Goal: Task Accomplishment & Management: Manage account settings

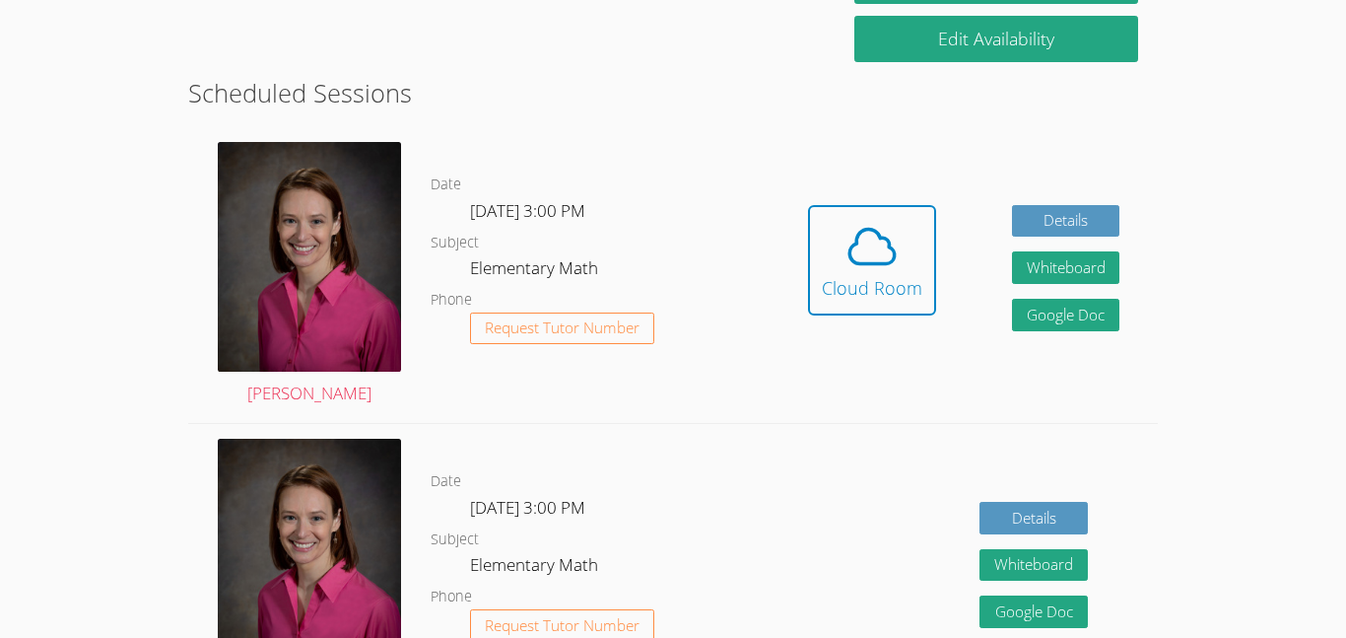
scroll to position [487, 0]
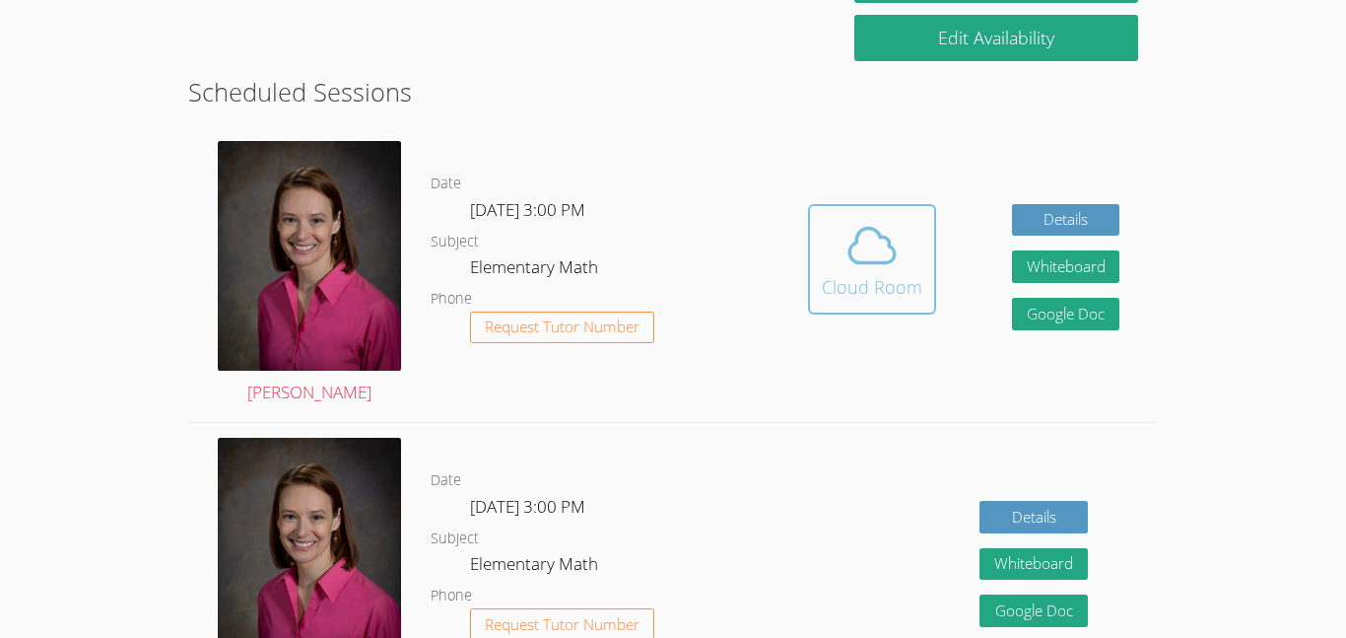
click at [842, 269] on span at bounding box center [872, 245] width 101 height 55
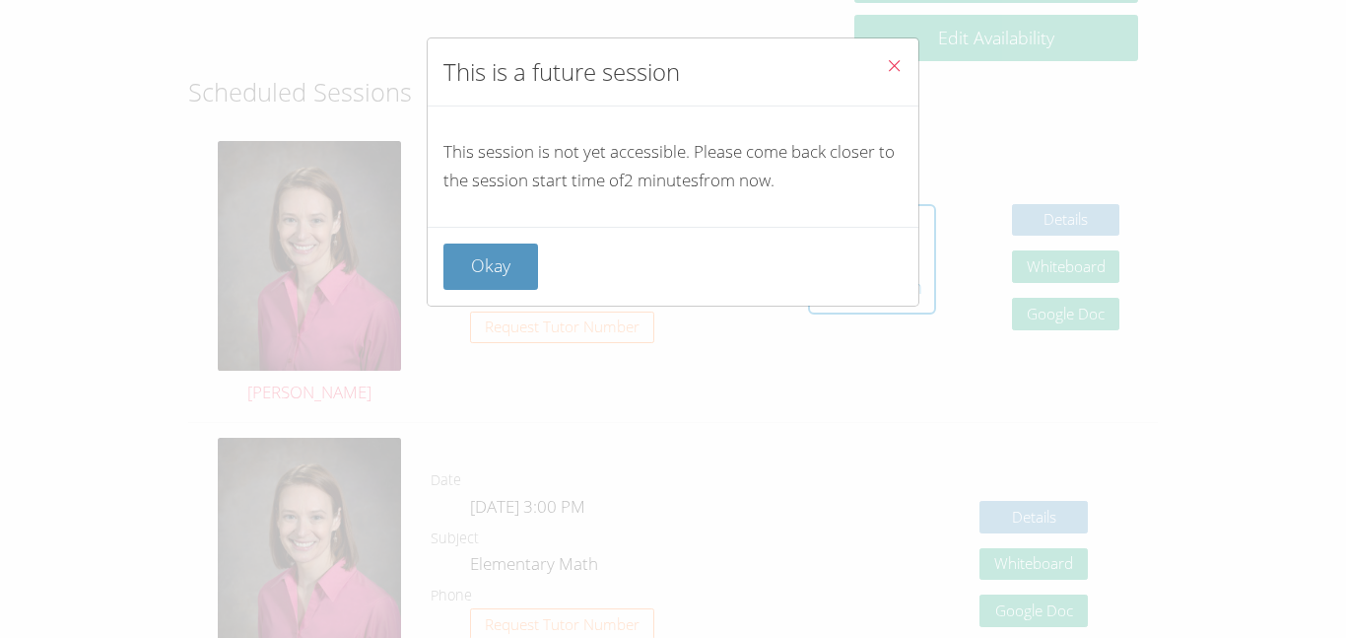
click at [521, 243] on div "Okay" at bounding box center [673, 266] width 459 height 46
click at [497, 282] on button "Okay" at bounding box center [491, 266] width 95 height 46
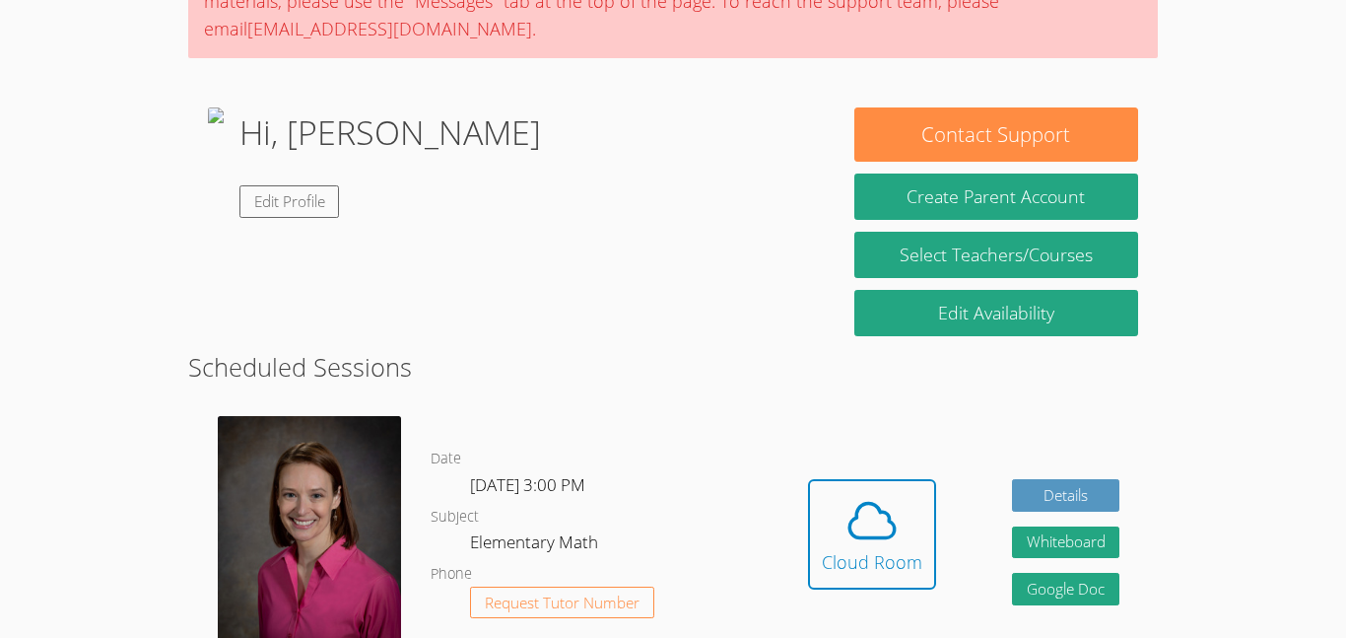
scroll to position [145, 0]
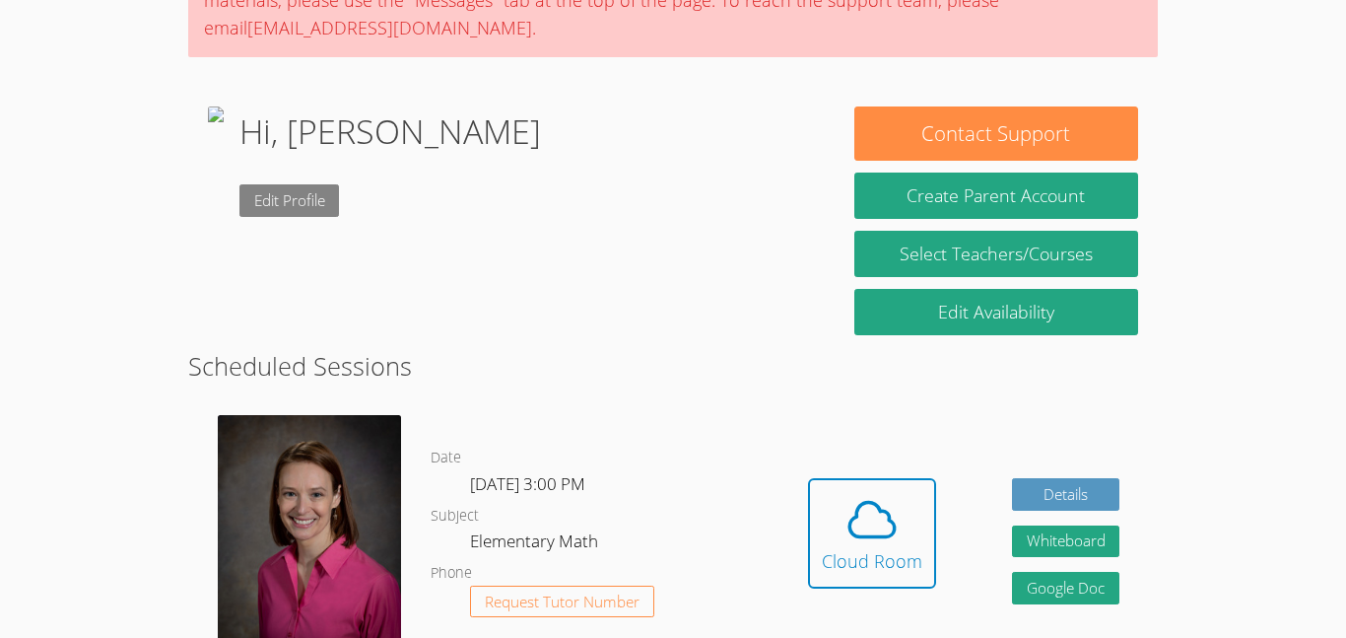
click at [340, 212] on link "Edit Profile" at bounding box center [290, 200] width 101 height 33
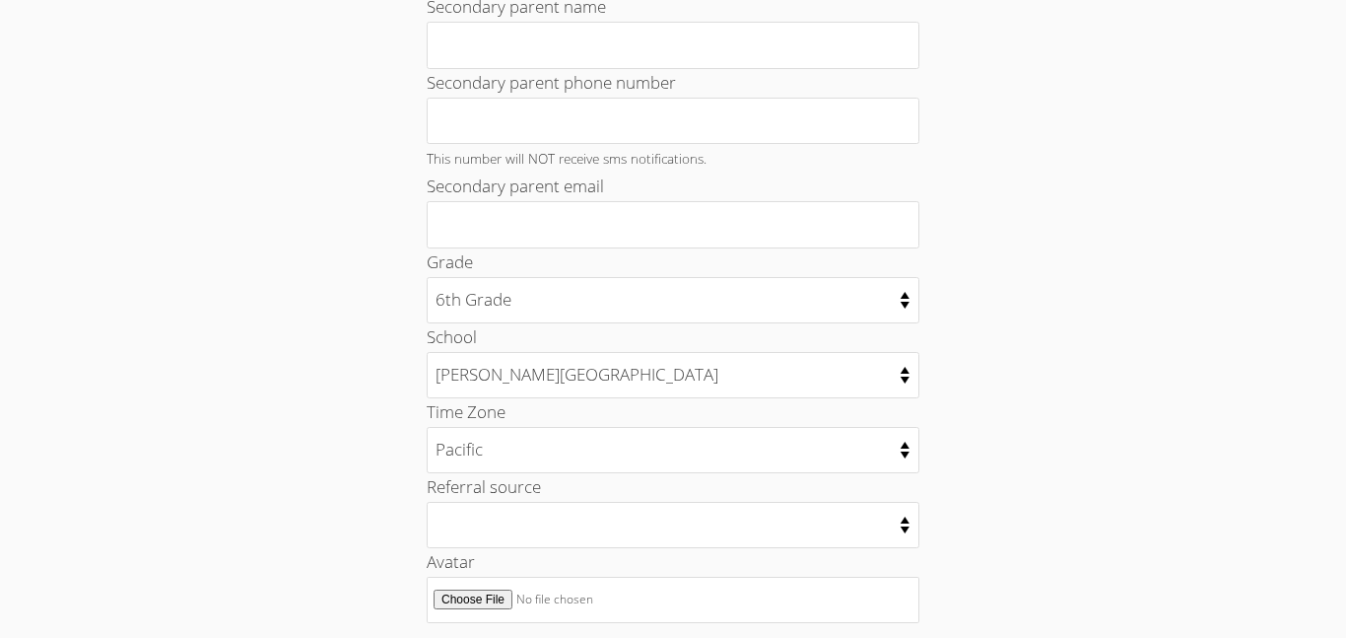
scroll to position [1026, 0]
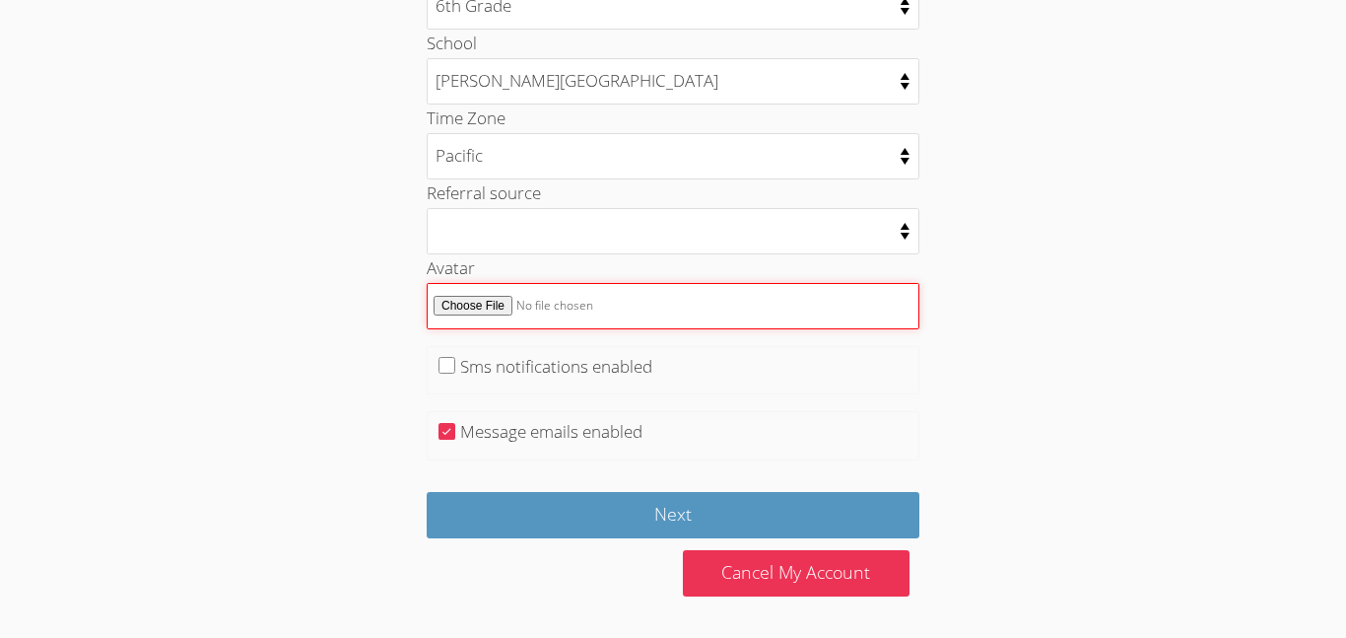
click at [477, 313] on input "Avatar" at bounding box center [673, 306] width 493 height 46
click at [487, 299] on input "Avatar" at bounding box center [673, 306] width 493 height 46
type input "C:\fakepath\cHJpdmF0ZS9sci9pbWFnZXMvd2Vic2l0ZS8yMDIyLTExL2lzMTQ3NzItaW1hZ2UuanB…"
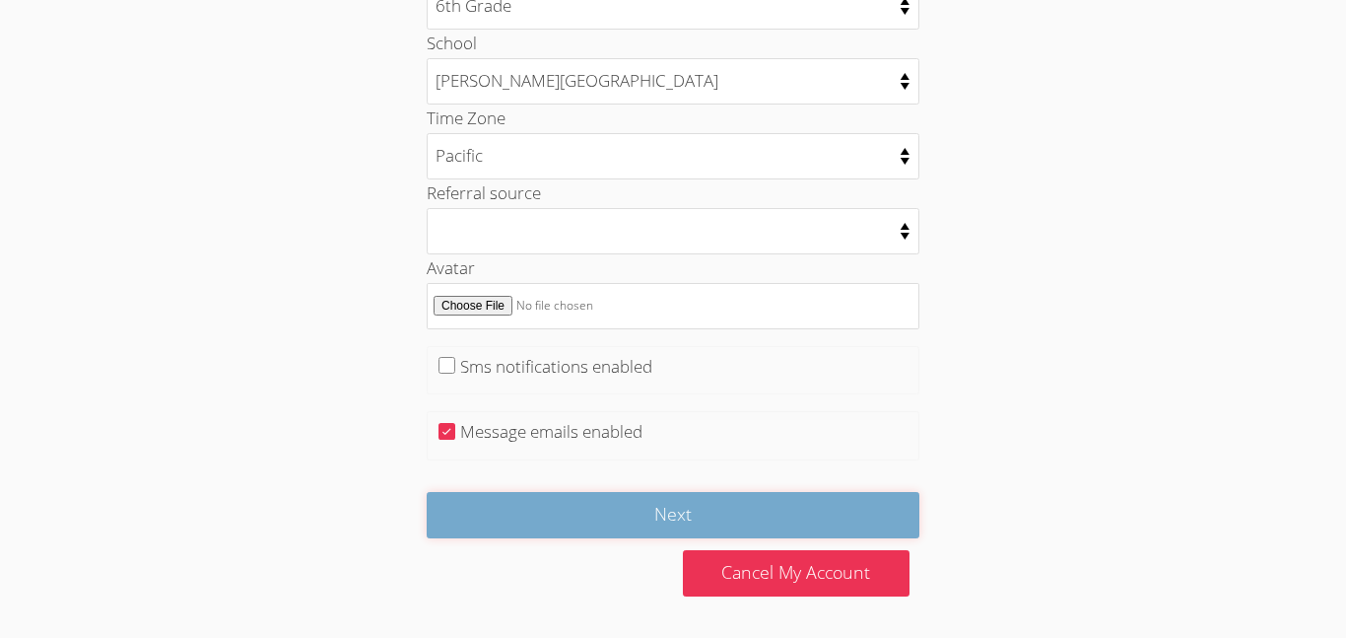
click at [606, 521] on input "Next" at bounding box center [673, 515] width 493 height 46
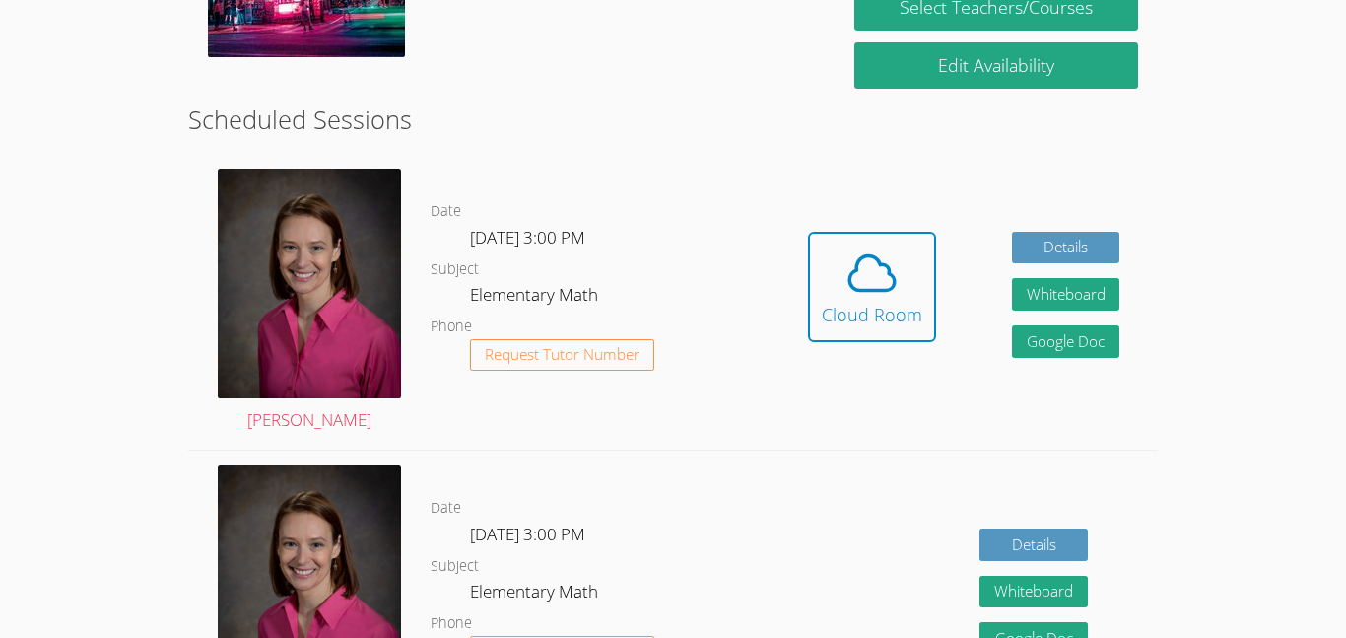
scroll to position [463, 0]
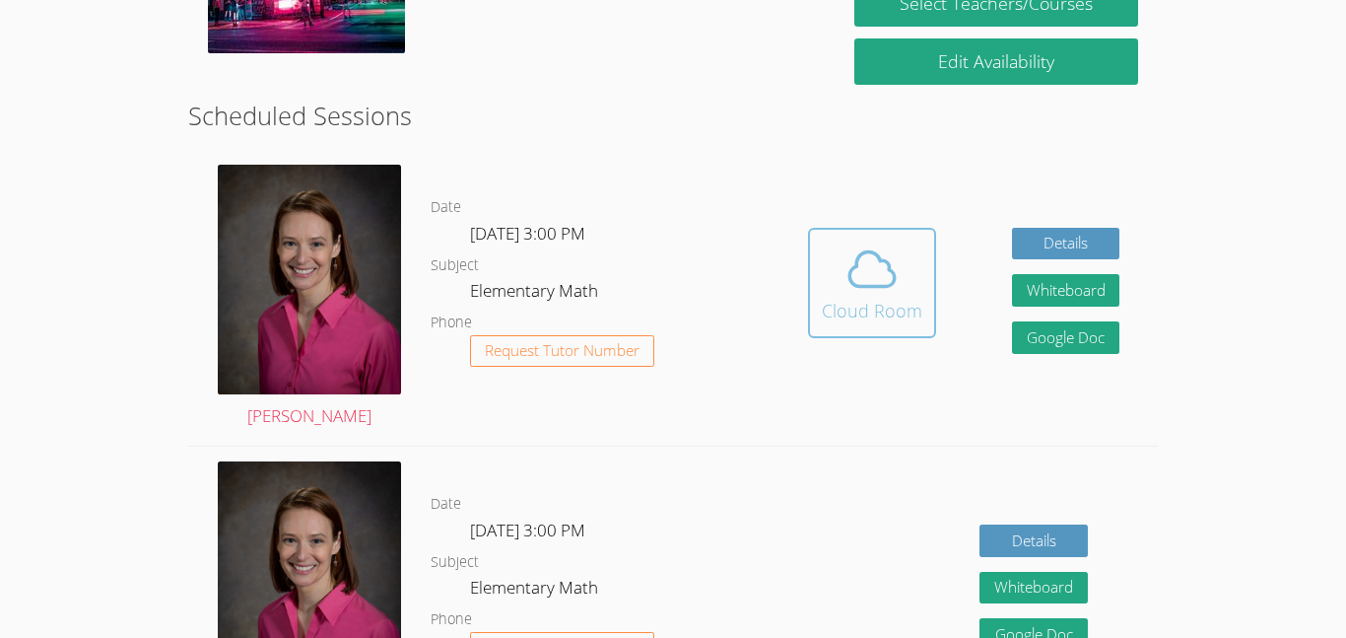
click at [895, 334] on button "Cloud Room" at bounding box center [872, 283] width 128 height 110
click at [862, 303] on div "Cloud Room" at bounding box center [872, 311] width 101 height 28
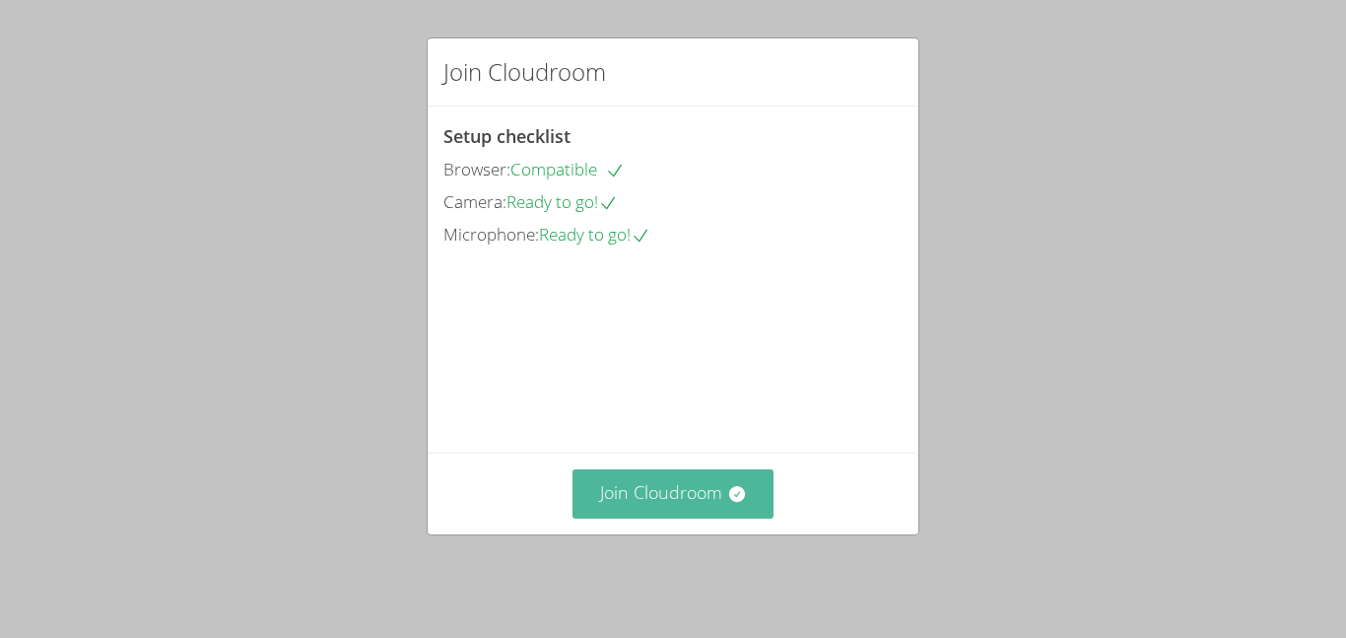
click at [753, 506] on button "Join Cloudroom" at bounding box center [674, 493] width 202 height 48
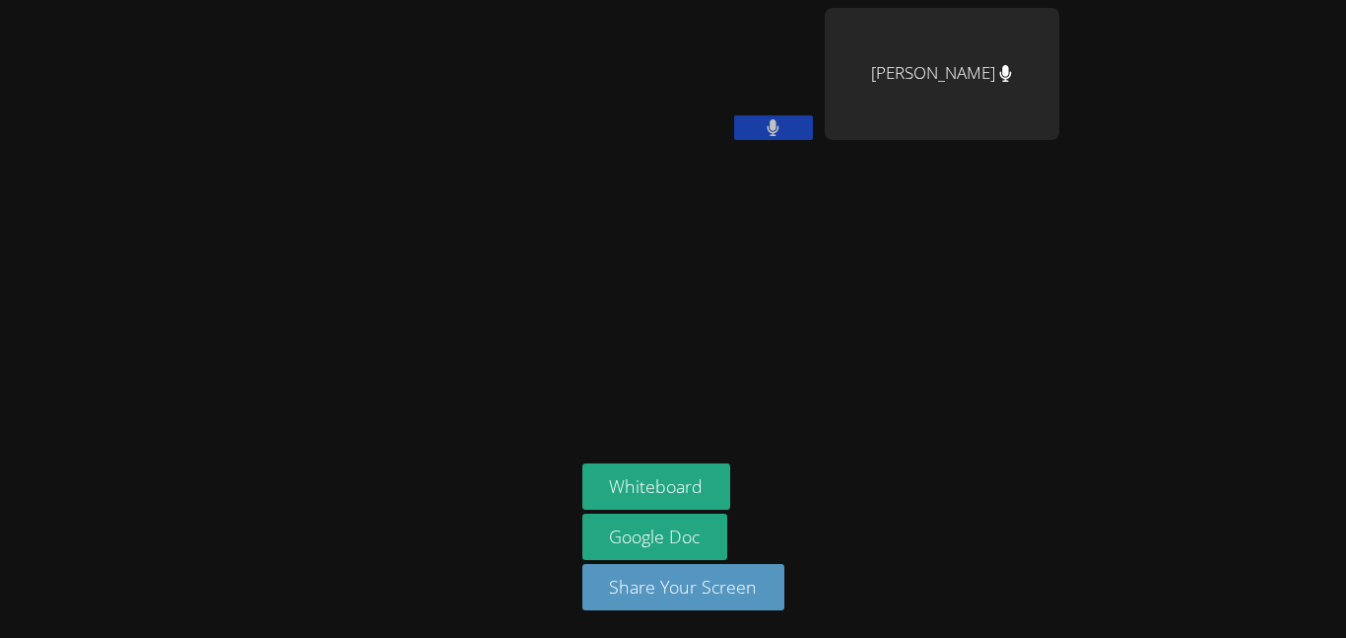
click at [694, 40] on video at bounding box center [699, 74] width 235 height 132
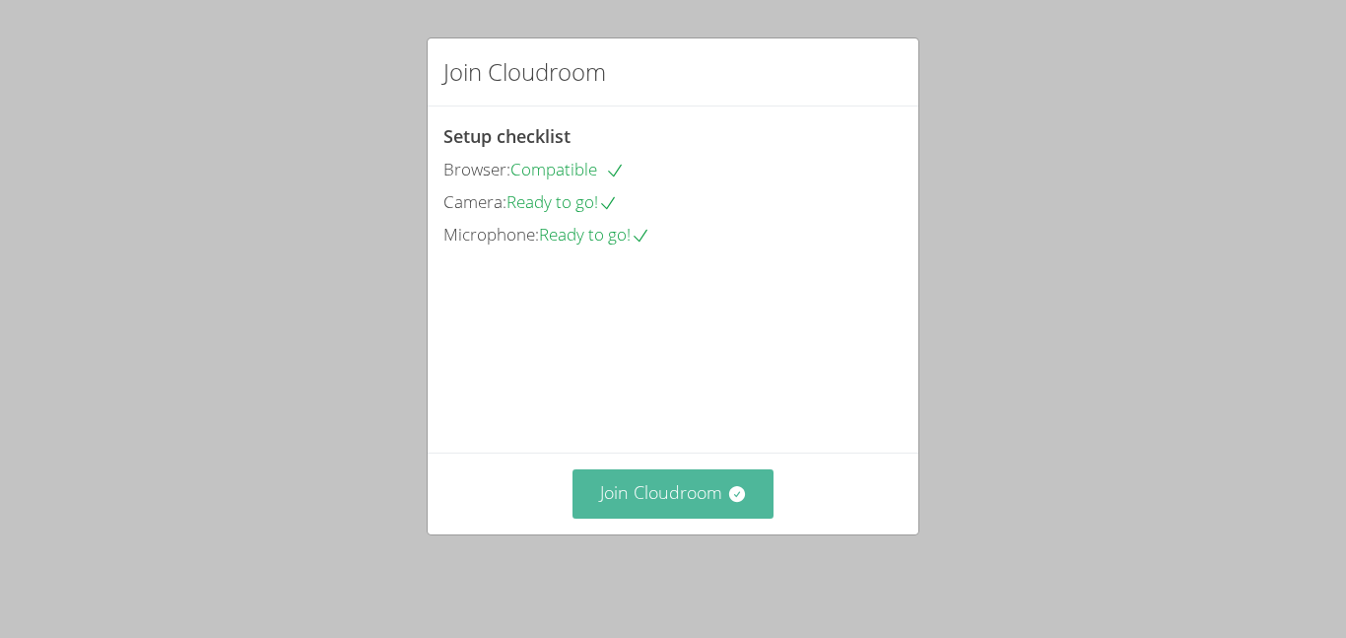
click at [702, 517] on button "Join Cloudroom" at bounding box center [674, 493] width 202 height 48
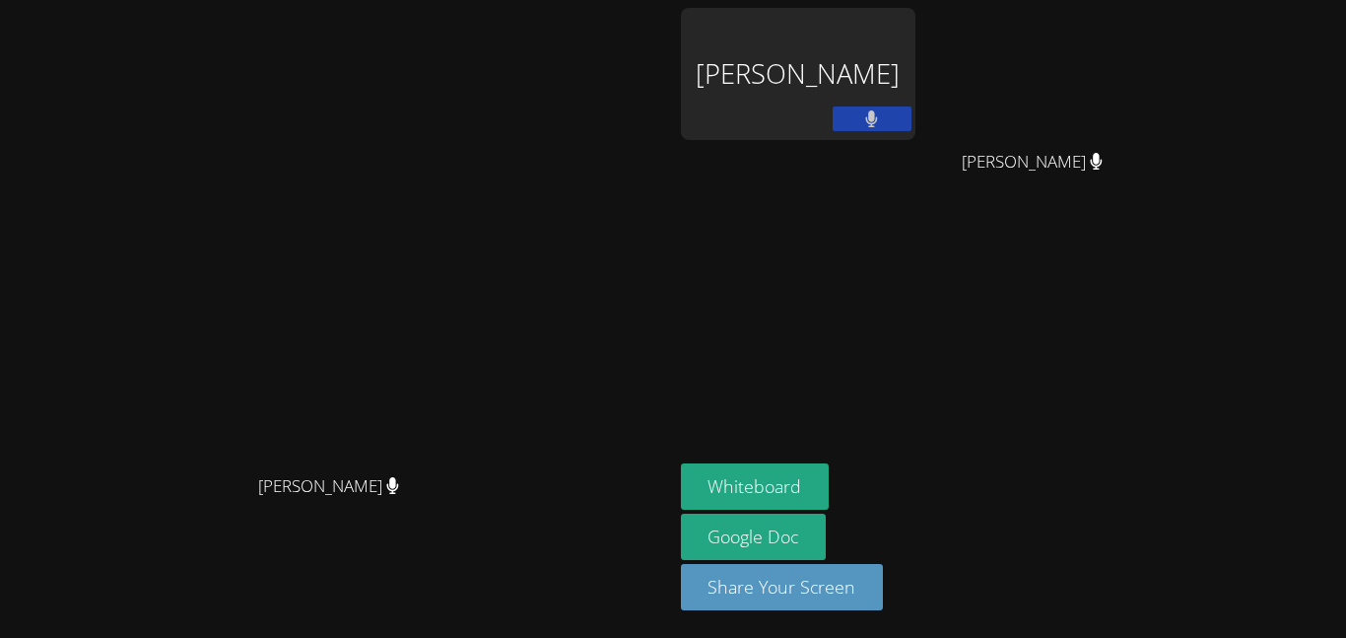
click at [1026, 211] on aside "[PERSON_NAME] [PERSON_NAME] [PERSON_NAME] Whiteboard Google Doc Share Your Scre…" at bounding box center [919, 319] width 493 height 638
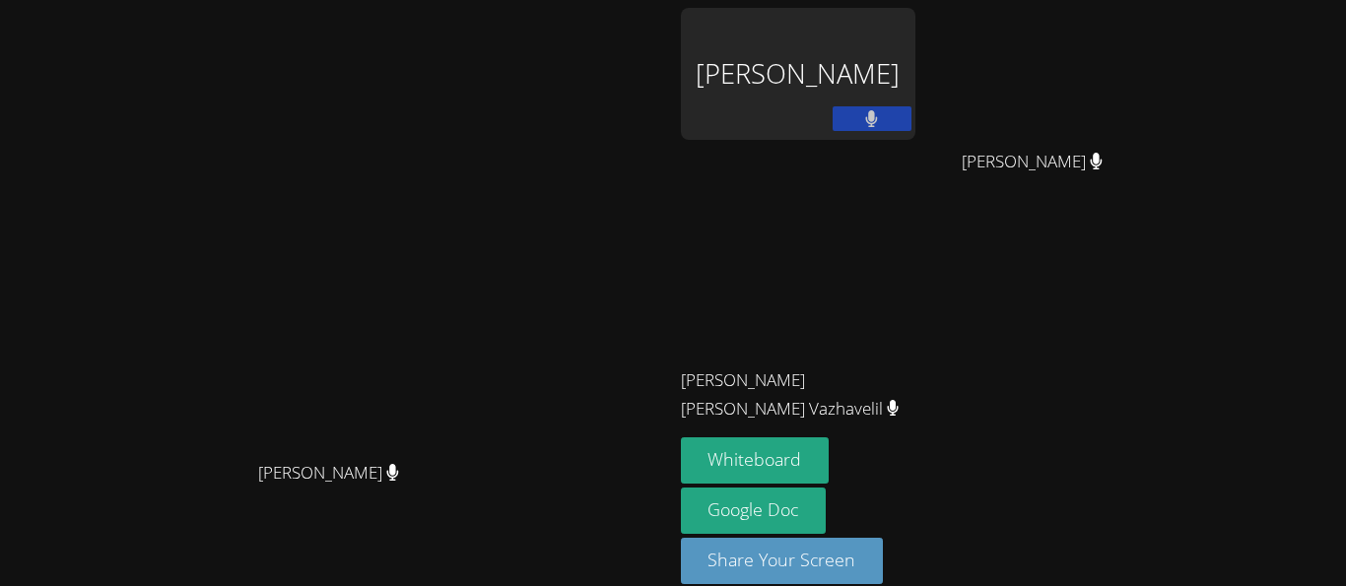
click at [484, 188] on video at bounding box center [336, 267] width 296 height 370
click at [916, 118] on div "[PERSON_NAME]" at bounding box center [798, 74] width 235 height 132
click at [1107, 165] on icon at bounding box center [1096, 161] width 21 height 17
click at [1158, 167] on div "[PERSON_NAME]" at bounding box center [1041, 179] width 235 height 79
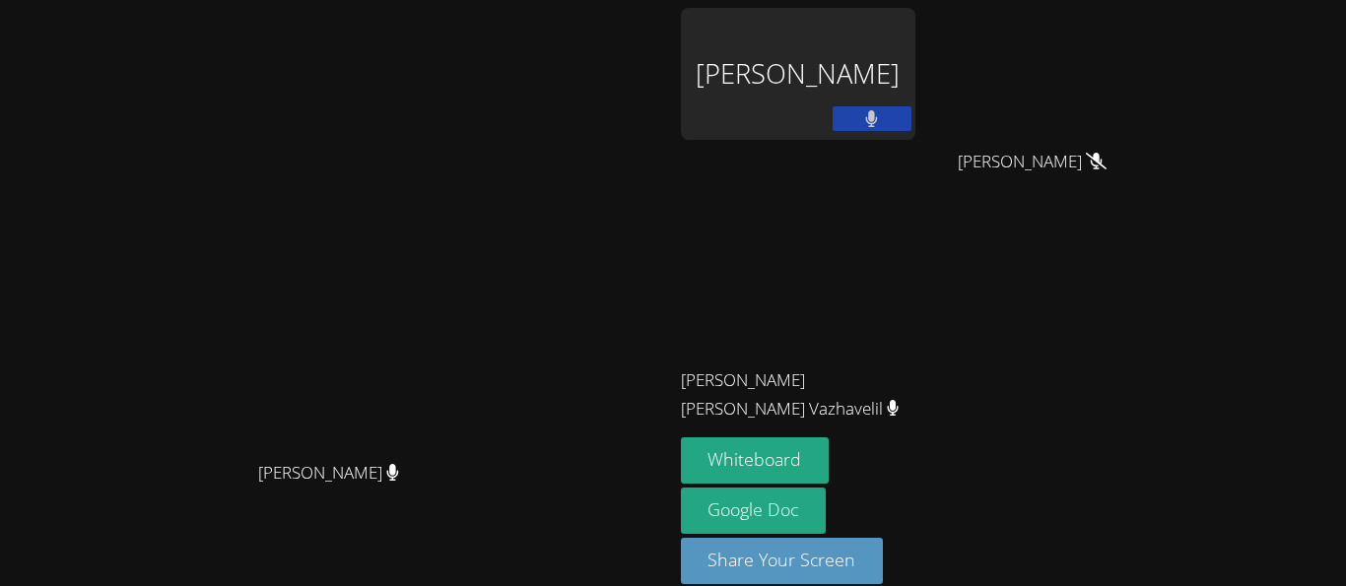
click at [899, 400] on icon at bounding box center [893, 408] width 12 height 17
click at [916, 395] on div "[PERSON_NAME] [PERSON_NAME] Vazhavelil" at bounding box center [798, 398] width 235 height 79
click at [399, 488] on span "[PERSON_NAME]" at bounding box center [328, 473] width 141 height 29
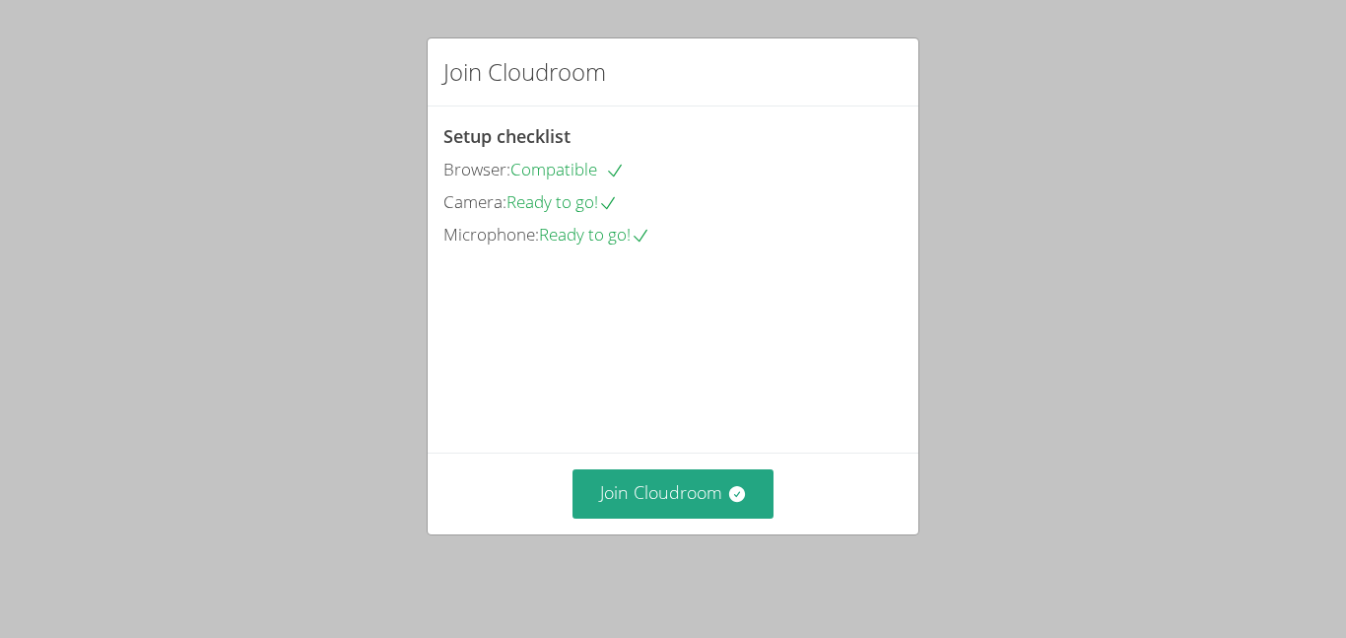
click at [739, 413] on video at bounding box center [592, 339] width 296 height 148
click at [621, 494] on button "Join Cloudroom" at bounding box center [674, 493] width 202 height 48
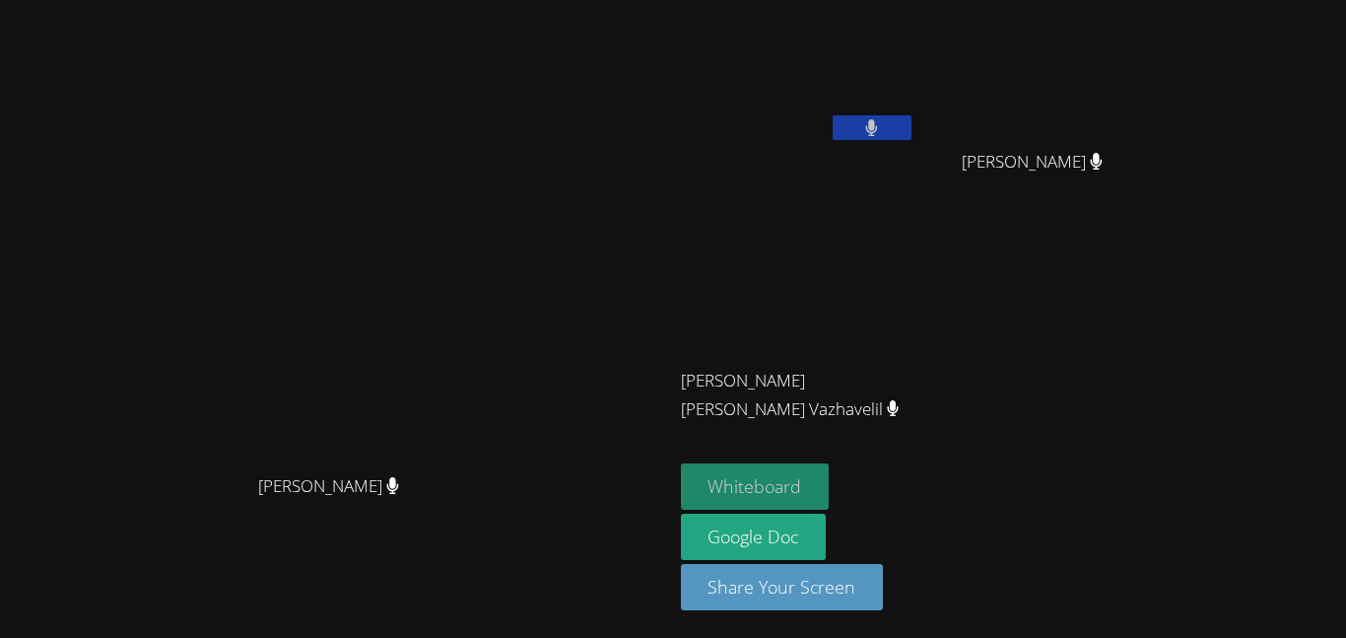
click at [830, 493] on button "Whiteboard" at bounding box center [755, 486] width 149 height 46
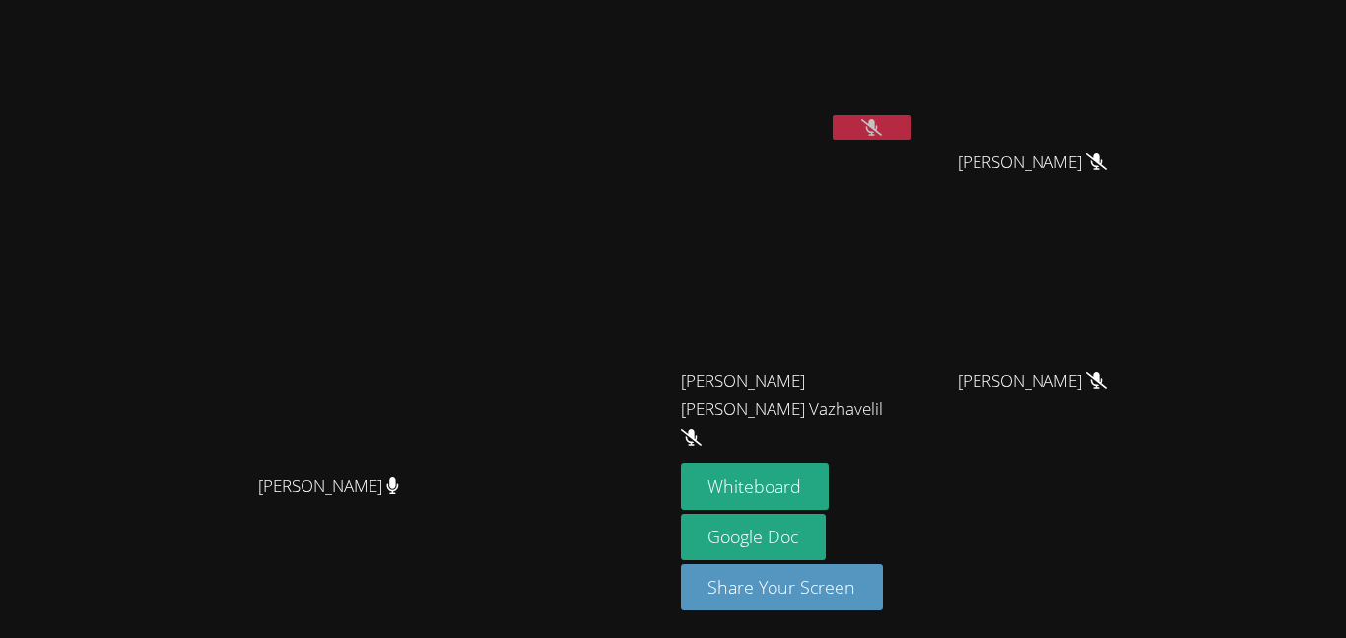
click at [916, 108] on video at bounding box center [798, 74] width 235 height 132
click at [882, 123] on icon at bounding box center [871, 127] width 21 height 17
click at [912, 123] on button at bounding box center [872, 127] width 79 height 25
click at [912, 133] on button at bounding box center [872, 127] width 79 height 25
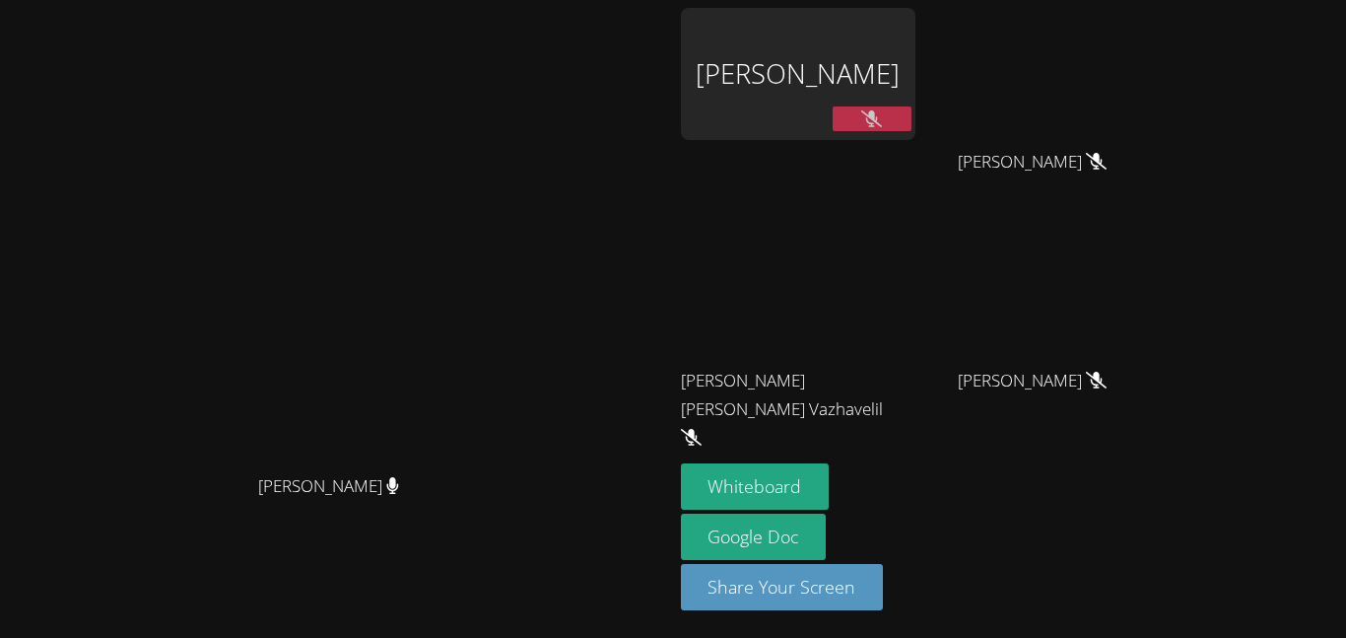
click at [484, 95] on video at bounding box center [336, 280] width 296 height 370
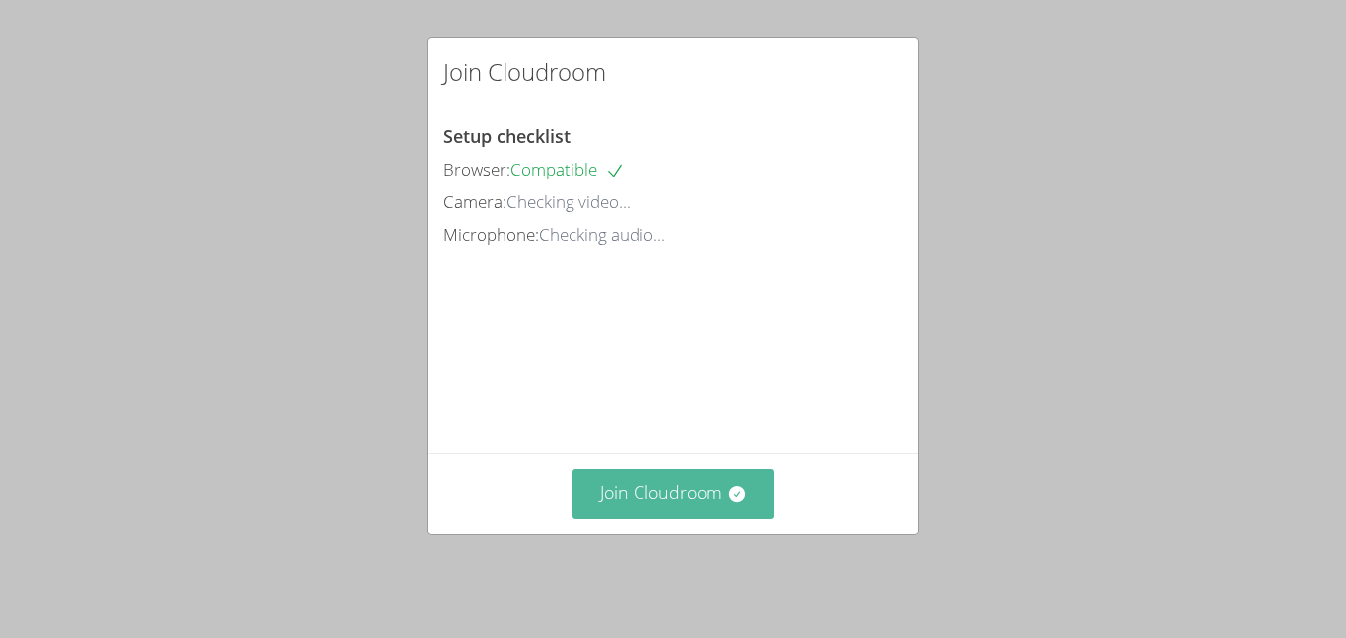
click at [683, 510] on button "Join Cloudroom" at bounding box center [674, 493] width 202 height 48
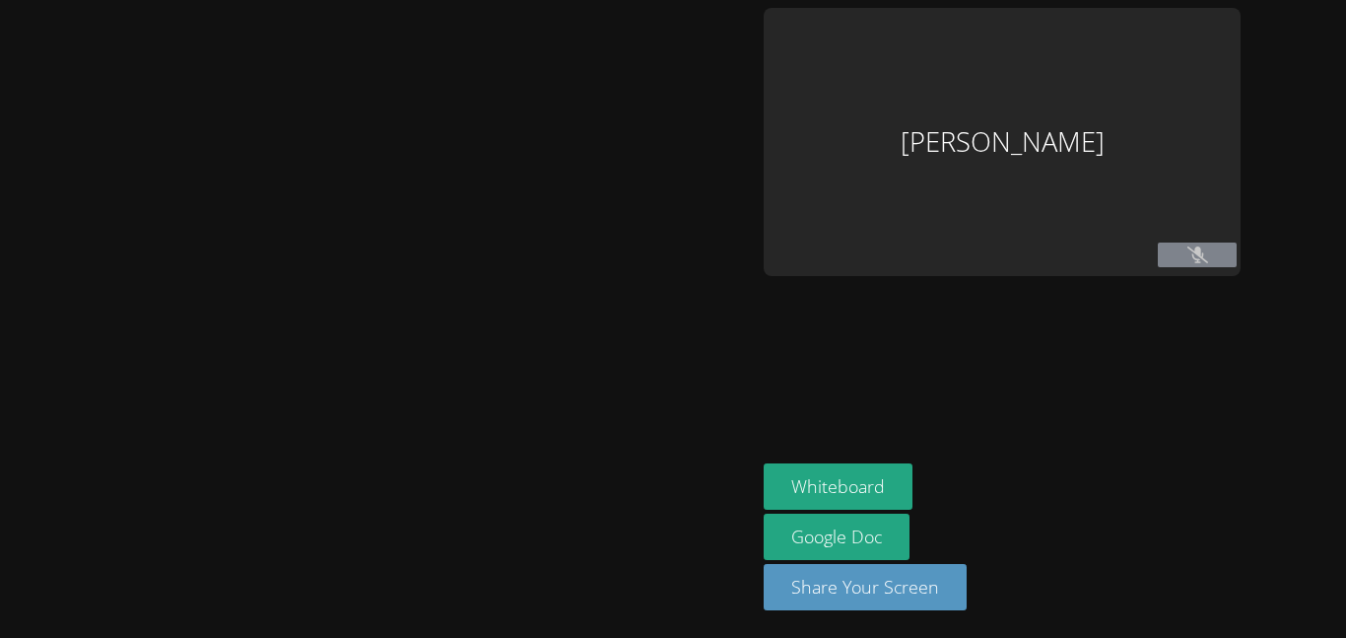
click at [686, 517] on div at bounding box center [378, 319] width 740 height 622
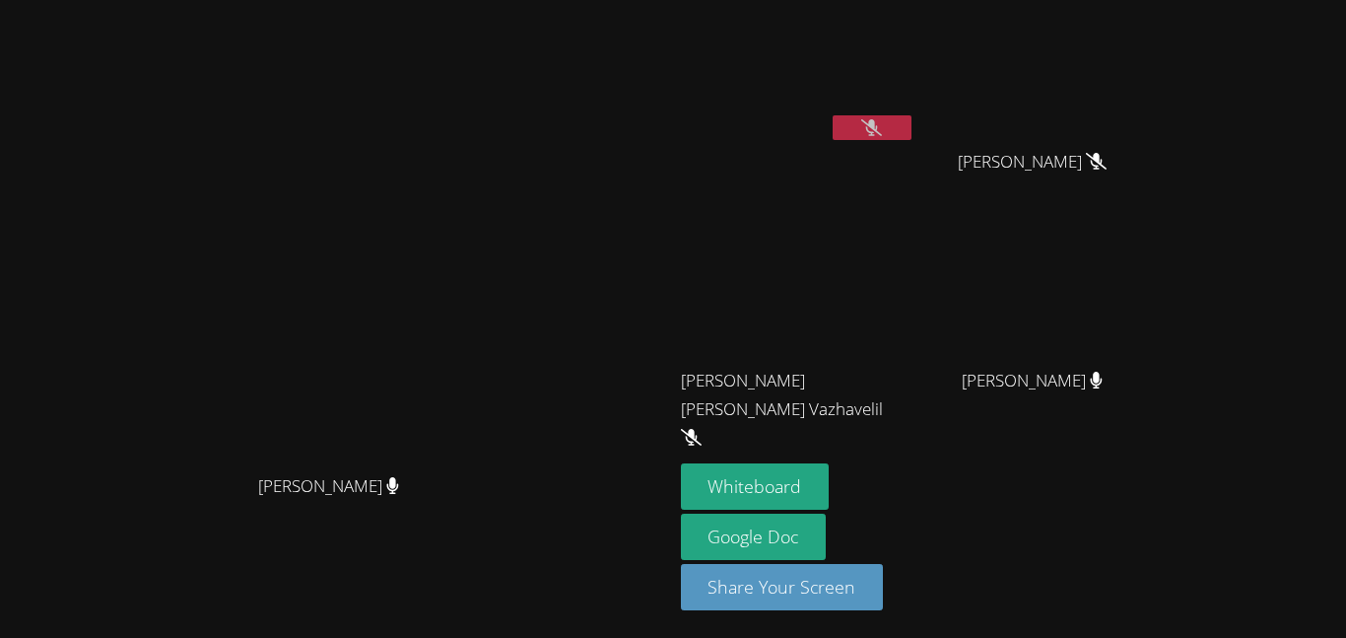
click at [882, 130] on icon at bounding box center [871, 127] width 21 height 17
click at [912, 126] on button at bounding box center [872, 127] width 79 height 25
click at [912, 115] on button at bounding box center [872, 127] width 79 height 25
click at [878, 132] on icon at bounding box center [871, 127] width 13 height 17
click at [916, 157] on div "[PERSON_NAME]" at bounding box center [798, 113] width 235 height 211
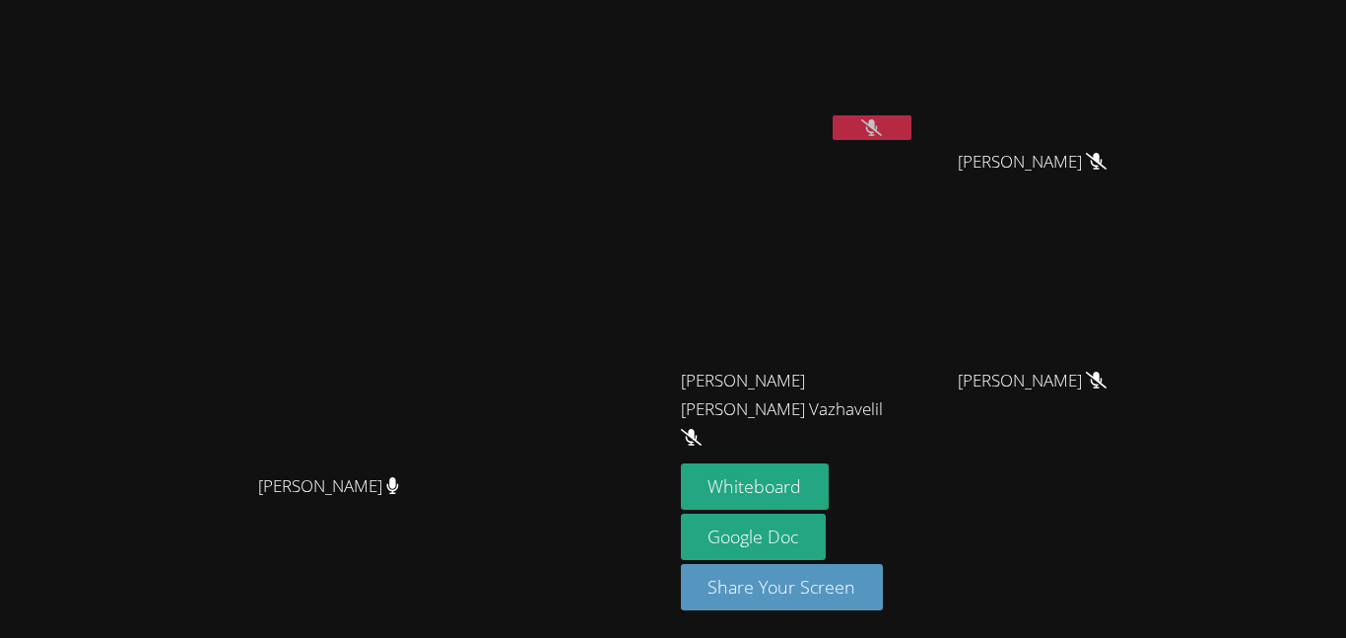
click at [912, 136] on button at bounding box center [872, 127] width 79 height 25
click at [916, 146] on div "Nicolas Bautista Silva" at bounding box center [798, 78] width 235 height 141
click at [882, 119] on icon at bounding box center [871, 127] width 21 height 17
click at [878, 119] on icon at bounding box center [871, 127] width 13 height 17
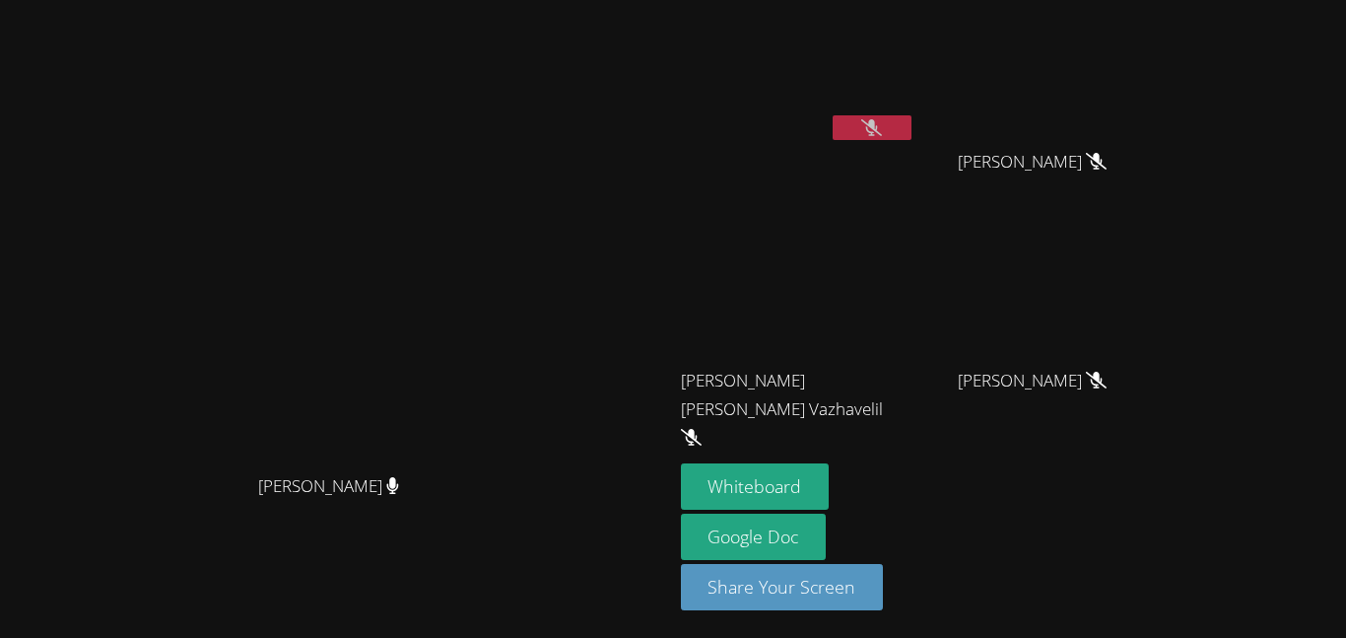
click at [912, 115] on button at bounding box center [872, 127] width 79 height 25
click at [912, 122] on button at bounding box center [872, 127] width 79 height 25
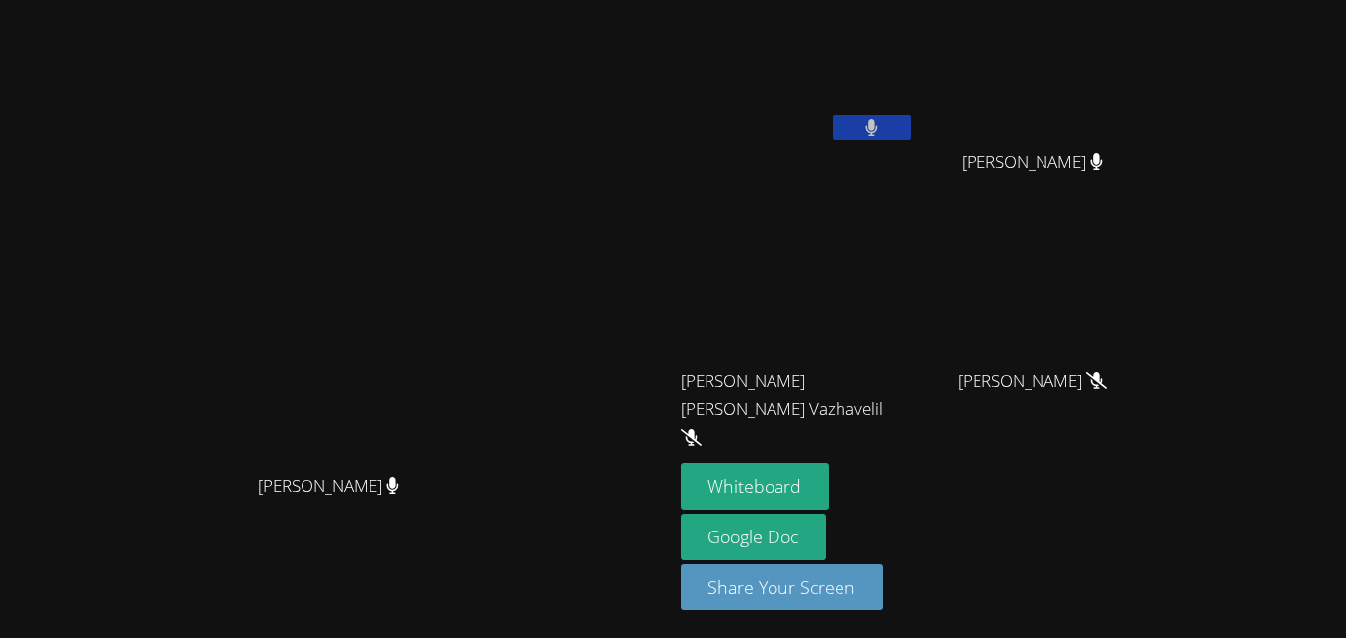
click at [912, 125] on button at bounding box center [872, 127] width 79 height 25
click at [882, 124] on icon at bounding box center [871, 127] width 21 height 17
click at [912, 120] on button at bounding box center [872, 127] width 79 height 25
click at [912, 129] on button at bounding box center [872, 127] width 79 height 25
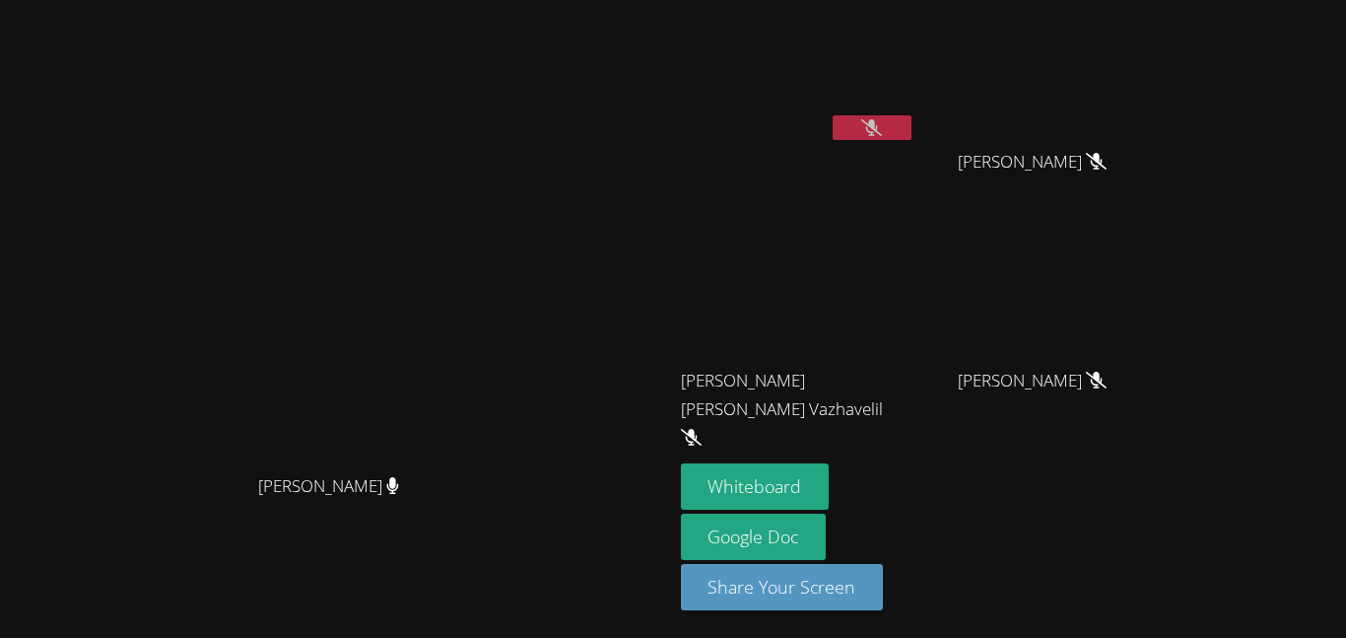
click at [882, 119] on icon at bounding box center [871, 127] width 21 height 17
click at [912, 131] on button at bounding box center [872, 127] width 79 height 25
click at [882, 119] on icon at bounding box center [871, 127] width 21 height 17
click at [882, 131] on icon at bounding box center [871, 127] width 21 height 17
click at [878, 131] on icon at bounding box center [872, 127] width 12 height 17
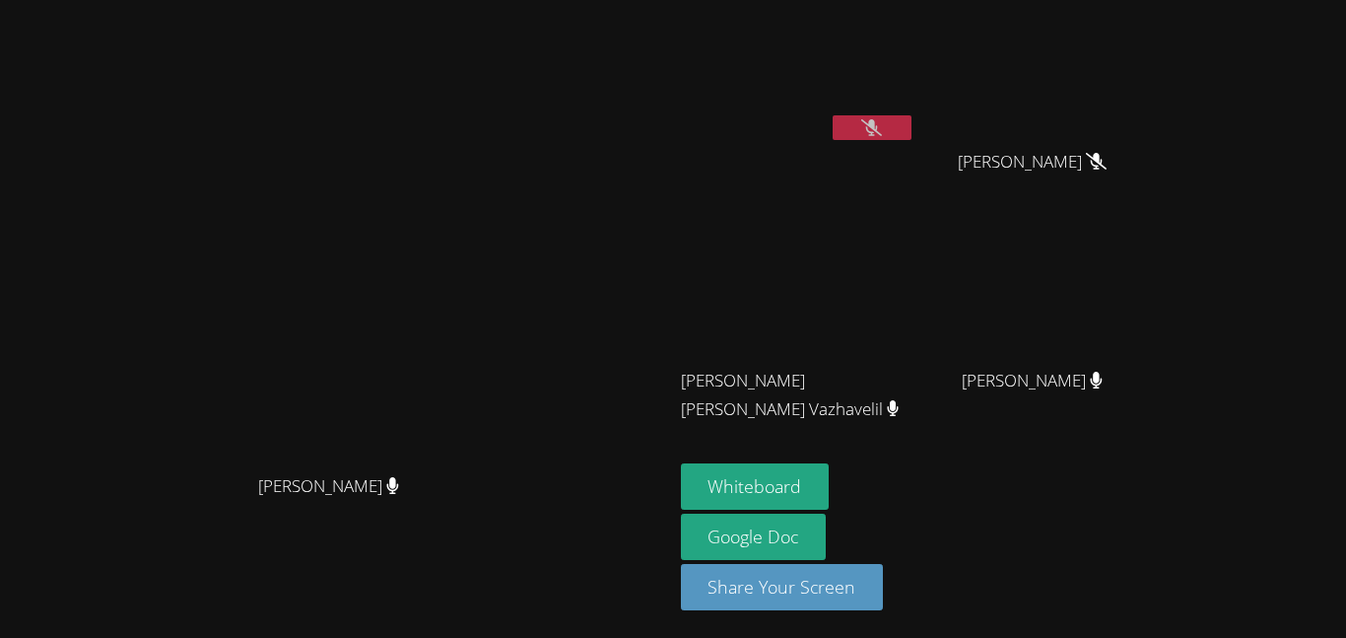
click at [833, 115] on button at bounding box center [872, 127] width 79 height 25
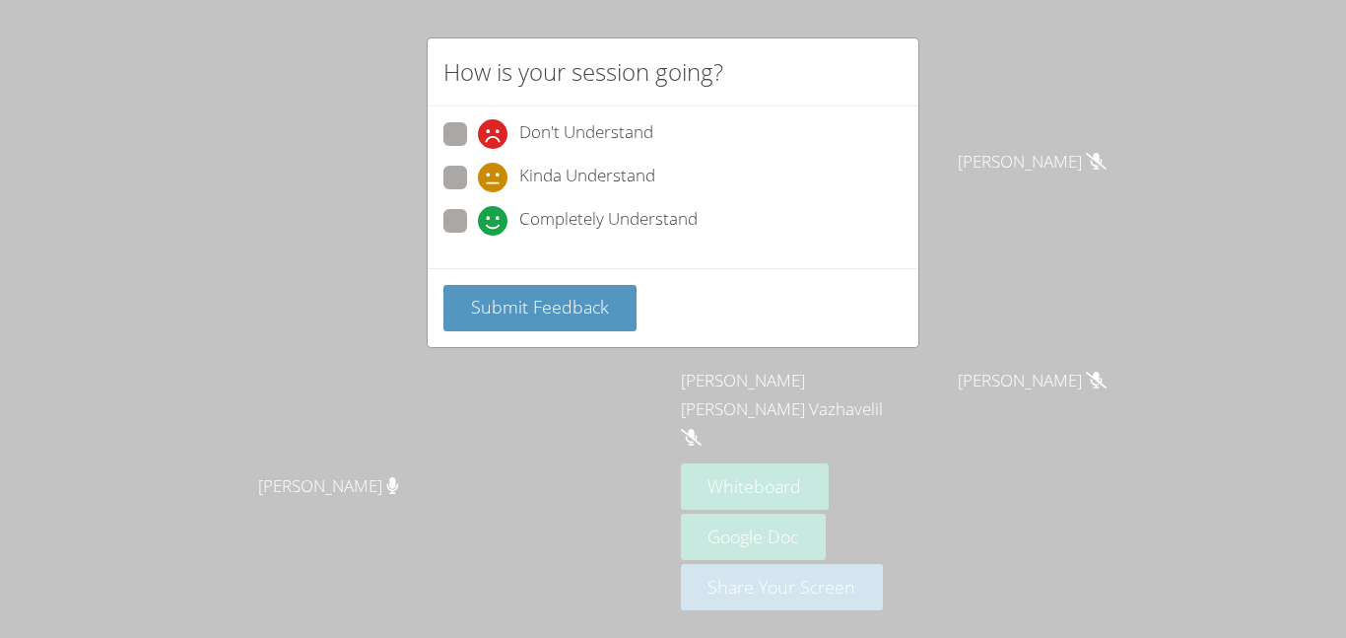
click at [478, 149] on span at bounding box center [478, 149] width 0 height 0
click at [478, 139] on input "Don't Understand" at bounding box center [486, 130] width 17 height 17
radio input "true"
click at [517, 314] on span "Submit Feedback" at bounding box center [540, 307] width 138 height 24
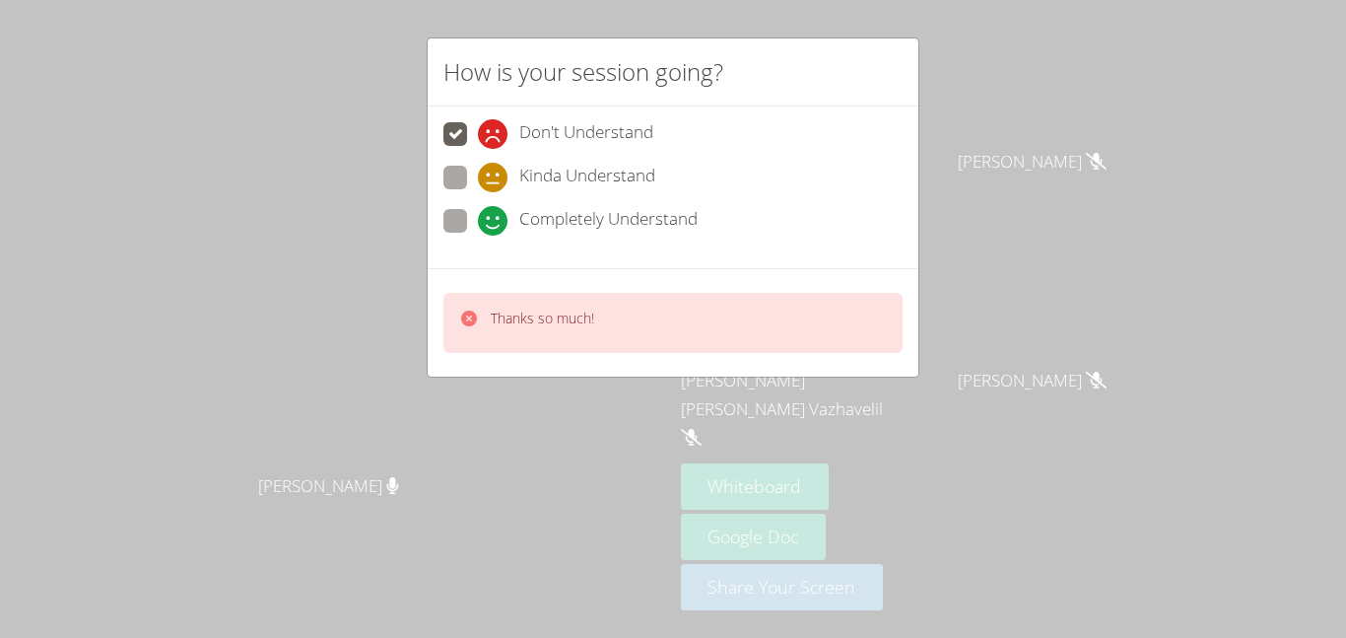
click at [544, 320] on p "Thanks so much!" at bounding box center [542, 318] width 103 height 20
click at [544, 223] on span "Completely Understand" at bounding box center [608, 221] width 178 height 30
click at [495, 223] on input "Completely Understand" at bounding box center [486, 217] width 17 height 17
radio input "true"
click at [551, 232] on span "Completely Understand" at bounding box center [608, 221] width 178 height 30
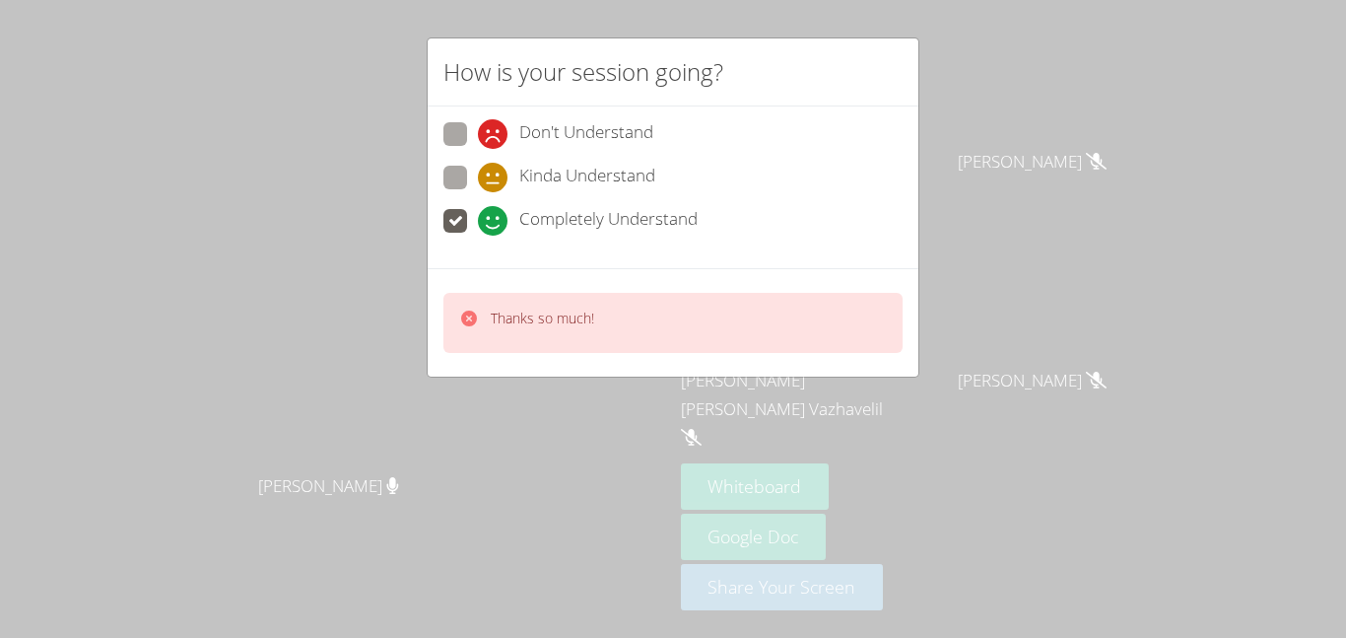
click at [495, 226] on input "Completely Understand" at bounding box center [486, 217] width 17 height 17
click at [544, 231] on span "Completely Understand" at bounding box center [608, 221] width 178 height 30
click at [495, 226] on input "Completely Understand" at bounding box center [486, 217] width 17 height 17
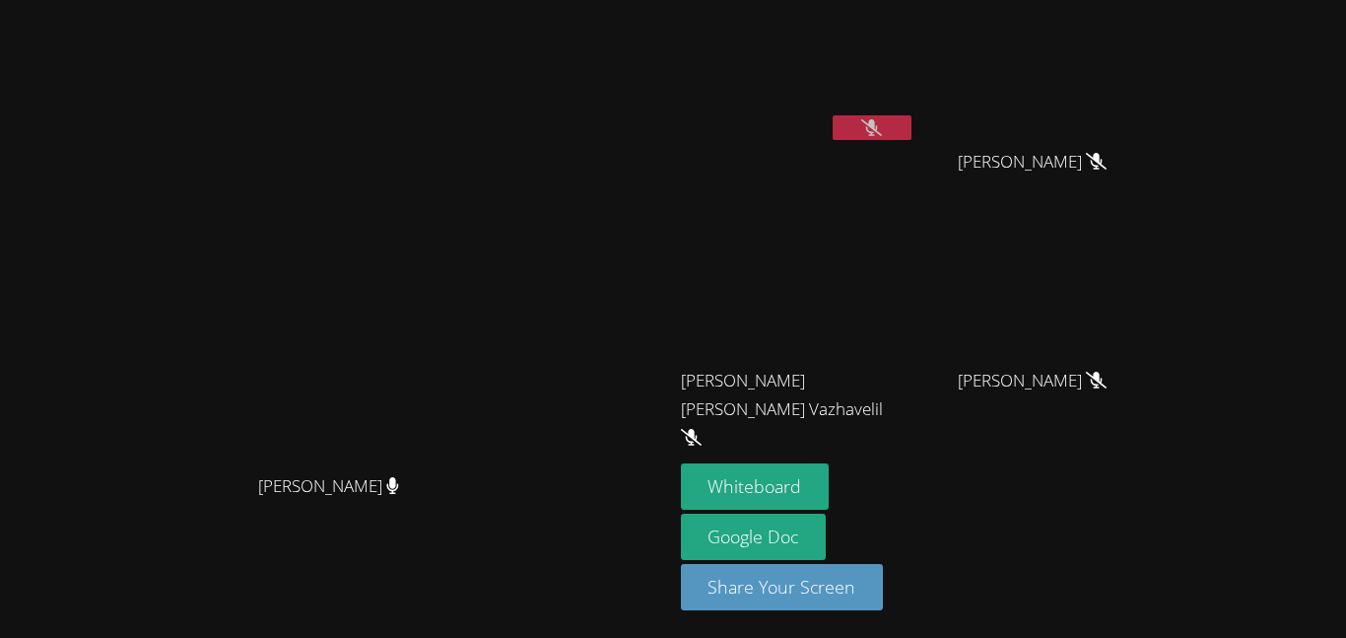
click at [484, 315] on video at bounding box center [336, 280] width 296 height 370
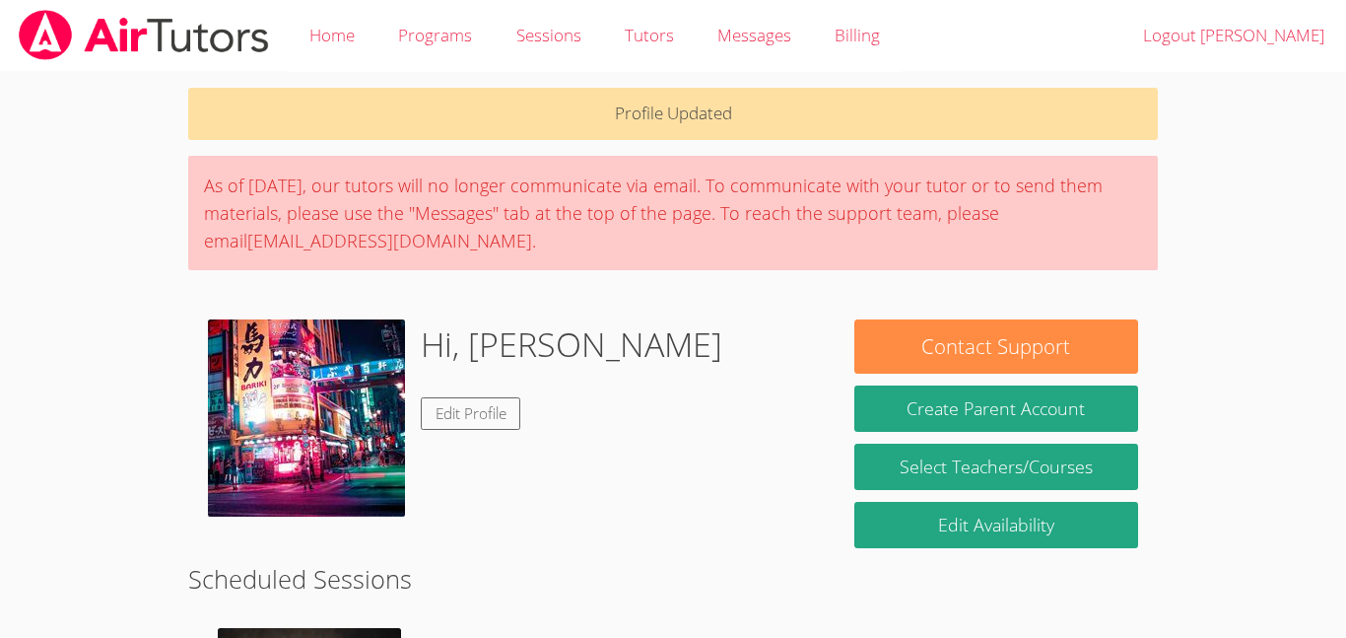
scroll to position [3291, 0]
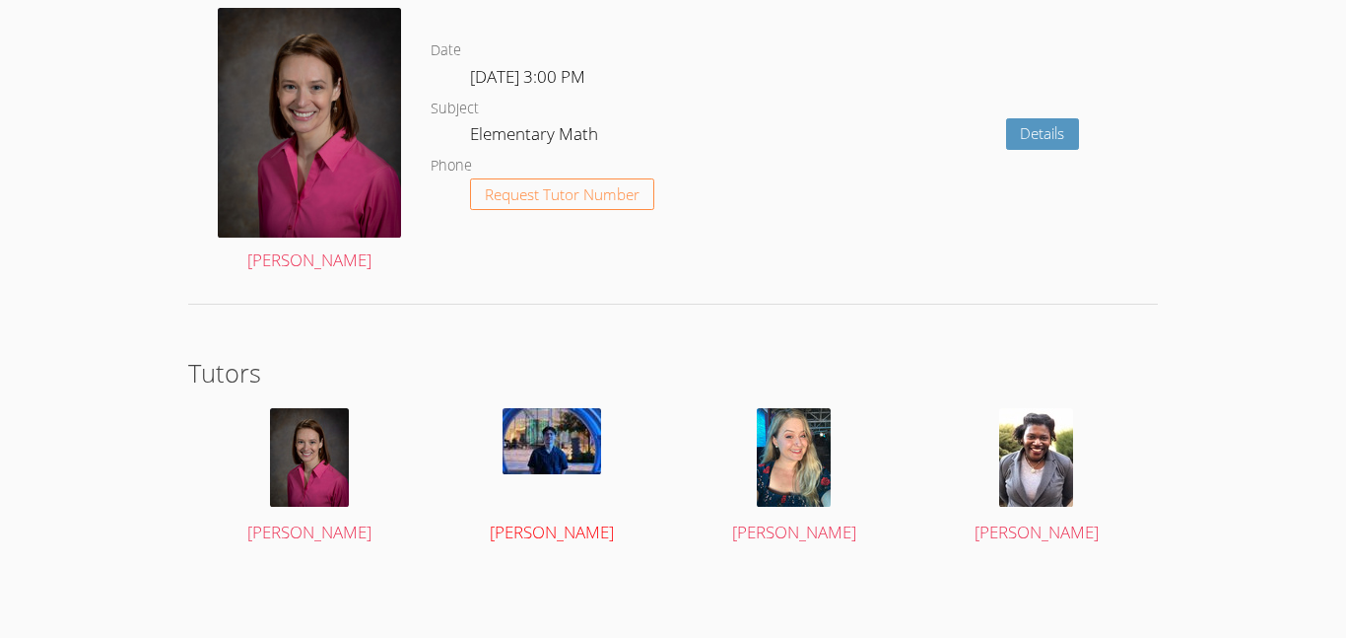
click at [539, 525] on span "Noah Kim" at bounding box center [552, 531] width 124 height 23
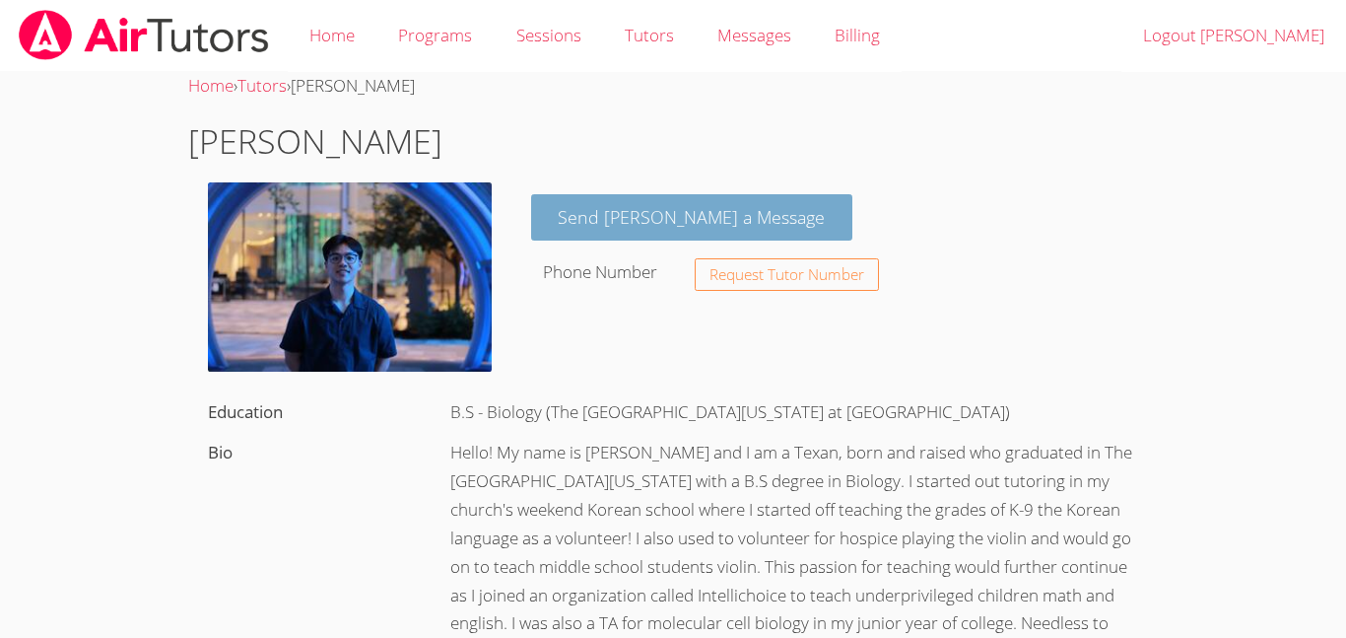
click at [653, 220] on link "Send Noah a Message" at bounding box center [692, 217] width 322 height 46
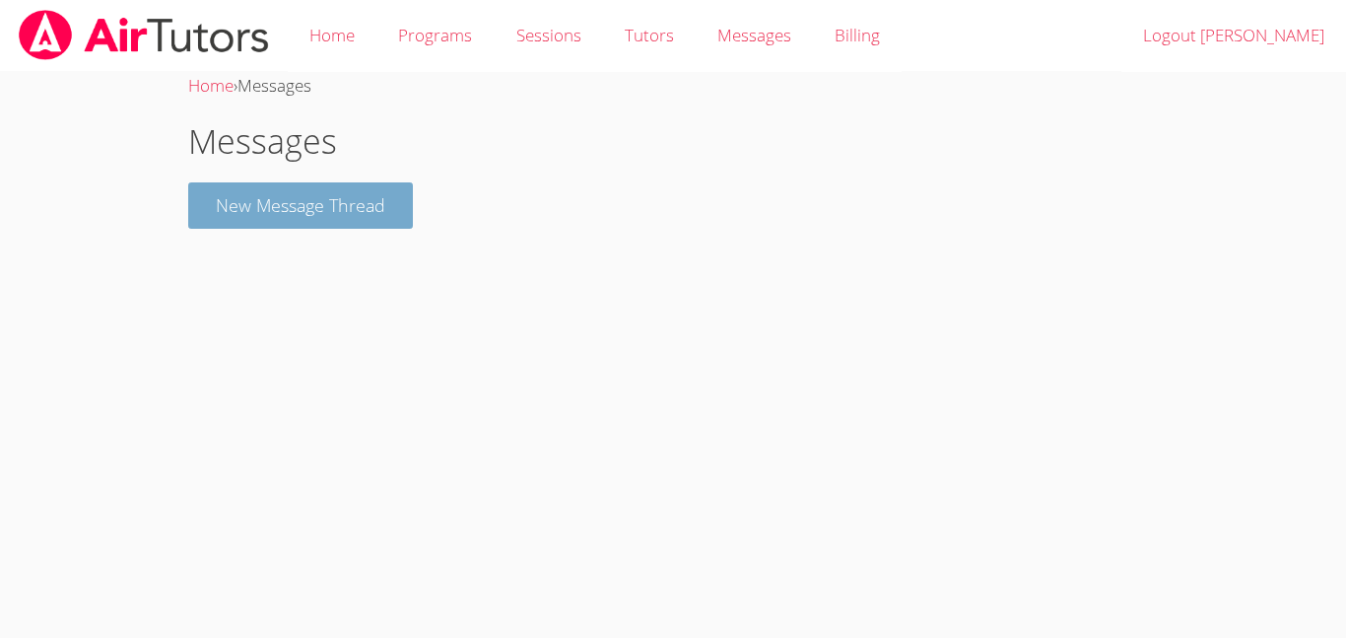
click at [363, 205] on button "New Message Thread" at bounding box center [300, 205] width 225 height 46
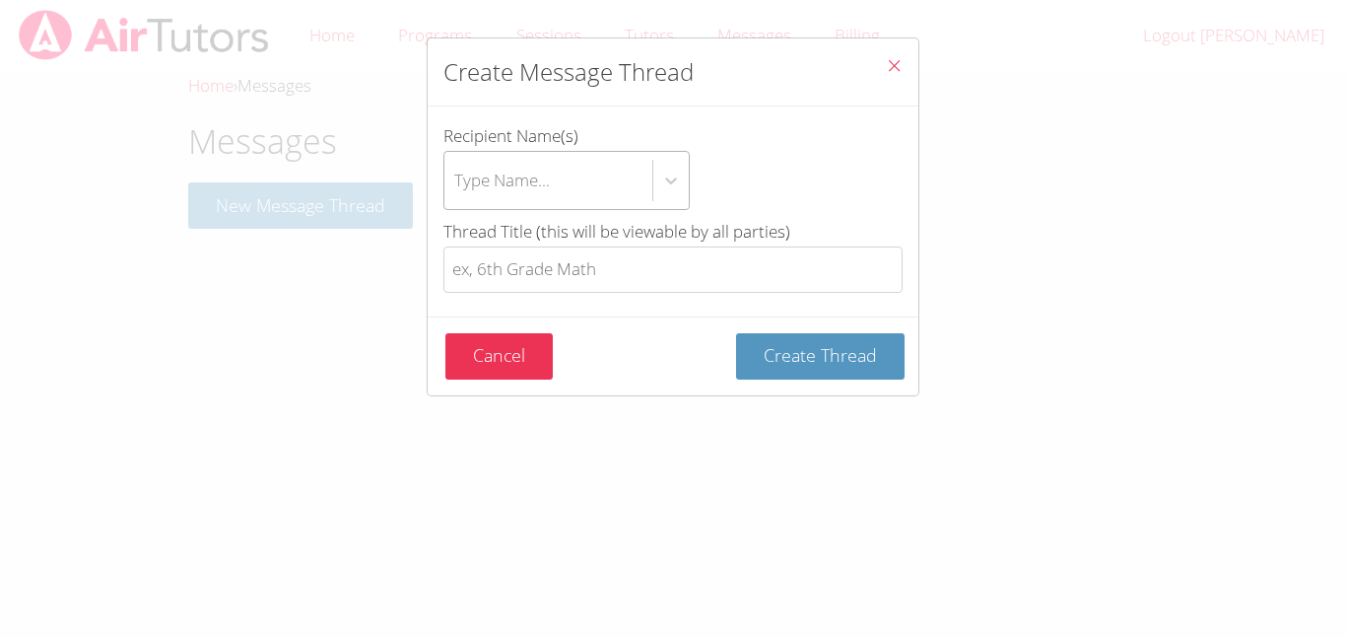
click at [517, 182] on div "Type Name..." at bounding box center [502, 180] width 96 height 29
click at [456, 182] on input "Recipient Name(s) Type Name..." at bounding box center [455, 180] width 2 height 45
click at [549, 243] on div "No options" at bounding box center [567, 244] width 246 height 44
click at [727, 186] on div "Use Up and Down to choose options, press Enter to select the currently focused …" at bounding box center [673, 180] width 459 height 59
click at [456, 186] on input "Recipient Name(s) Use Up and Down to choose options, press Enter to select the …" at bounding box center [455, 180] width 2 height 45
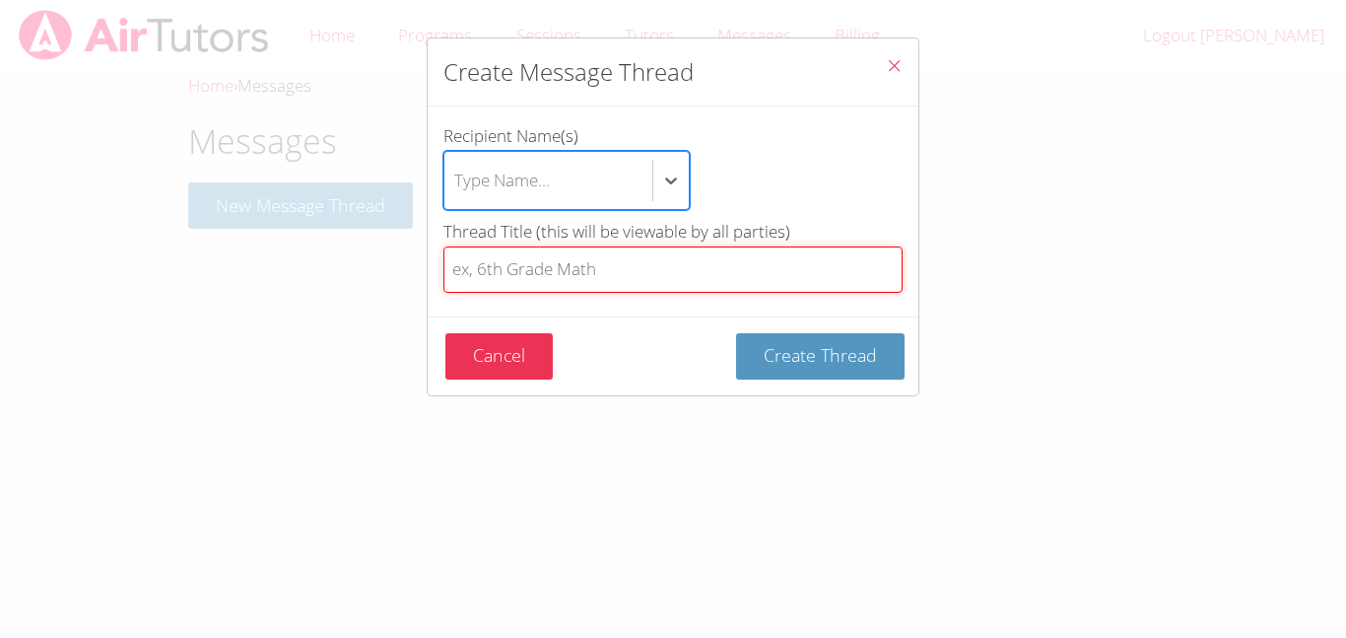
click at [708, 273] on input "Thread Title (this will be viewable by all parties)" at bounding box center [673, 269] width 459 height 46
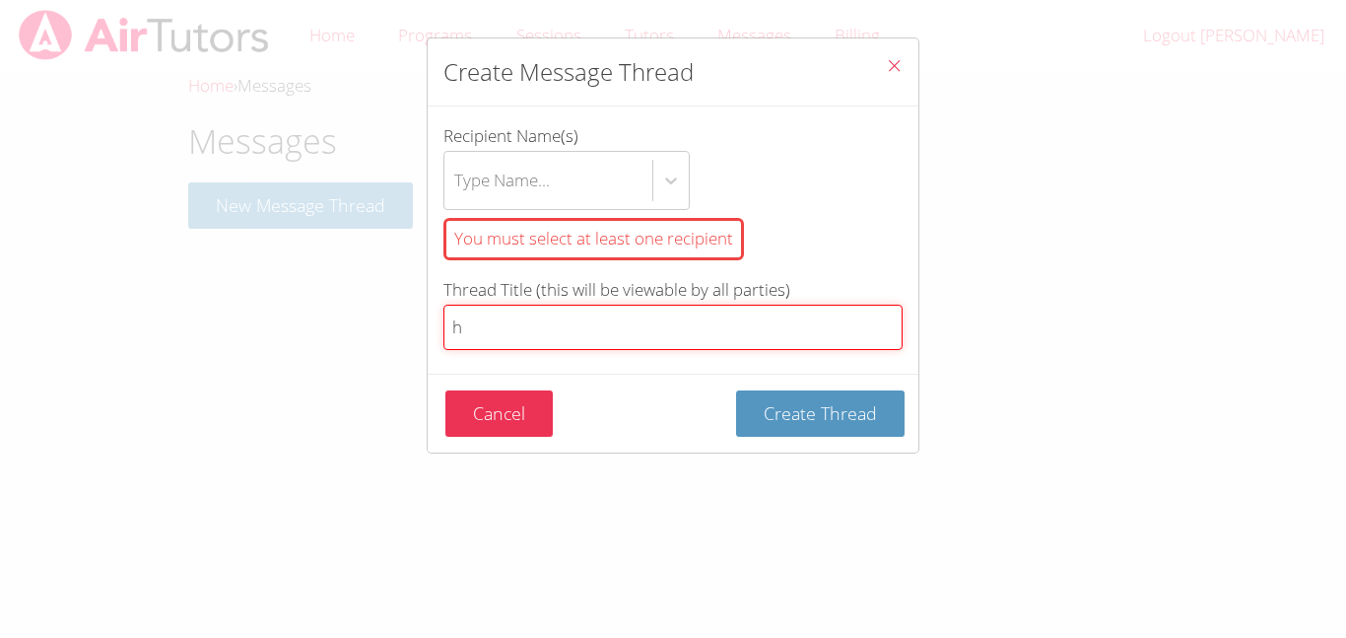
type input "hi"
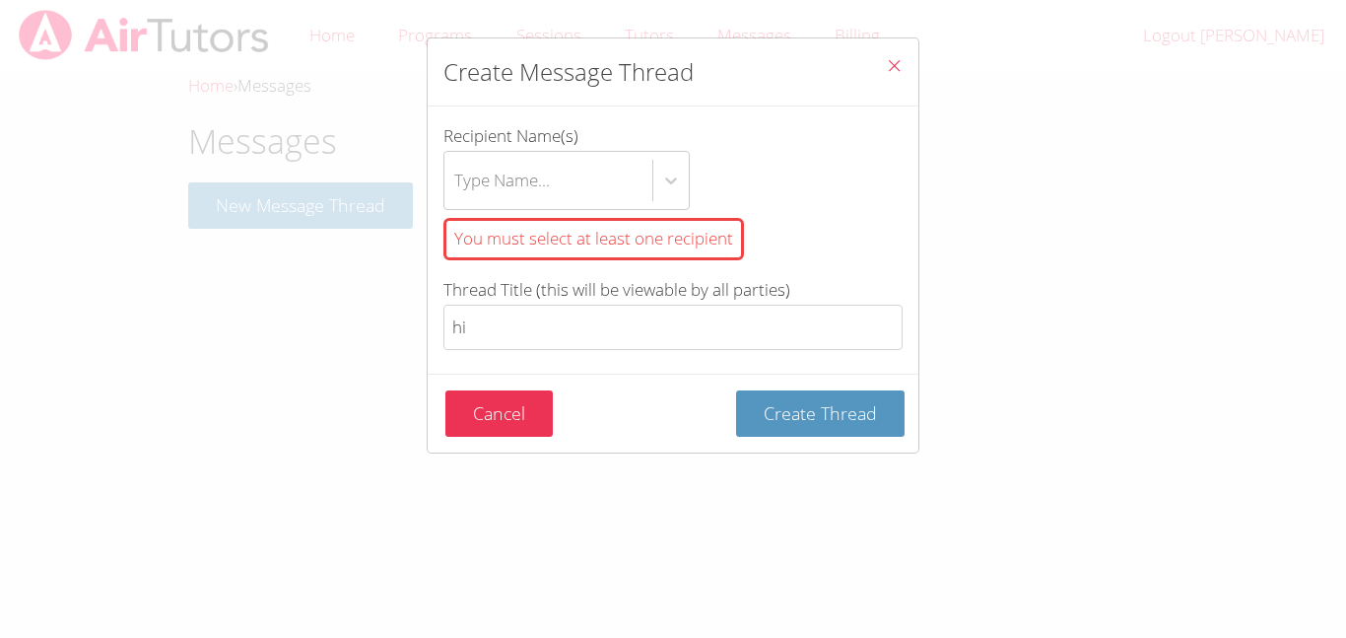
click at [907, 61] on button "Close" at bounding box center [894, 68] width 48 height 60
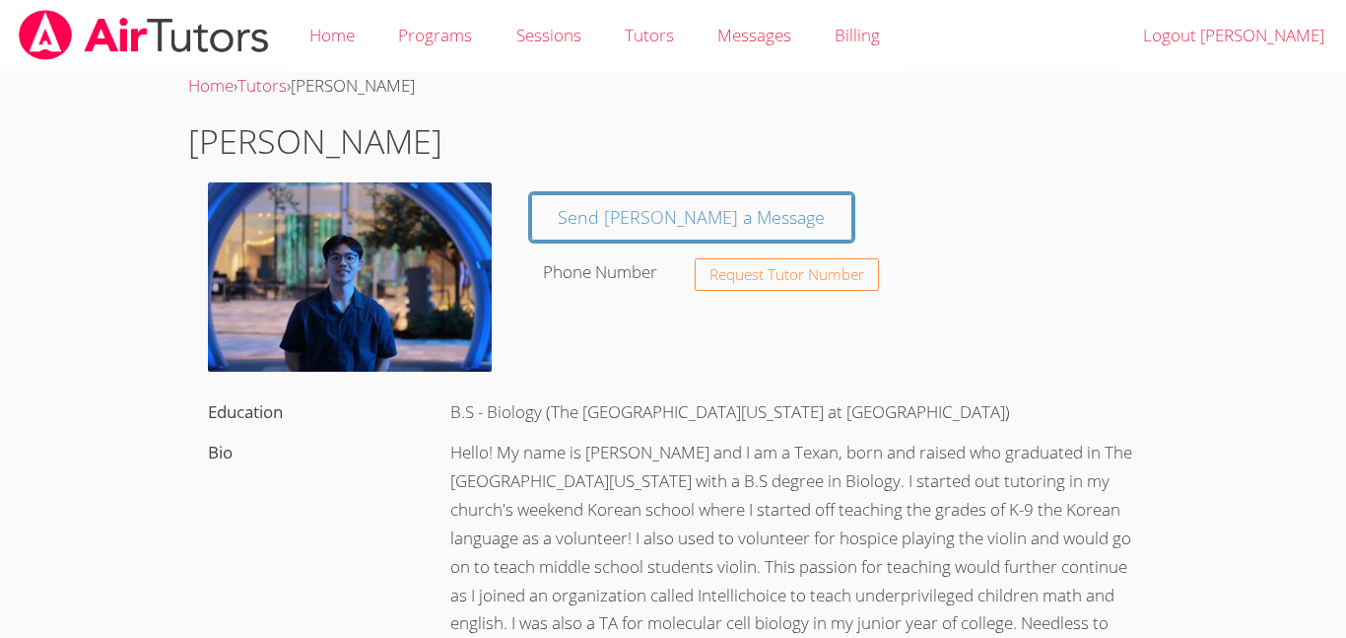
click at [176, 35] on img at bounding box center [144, 35] width 254 height 50
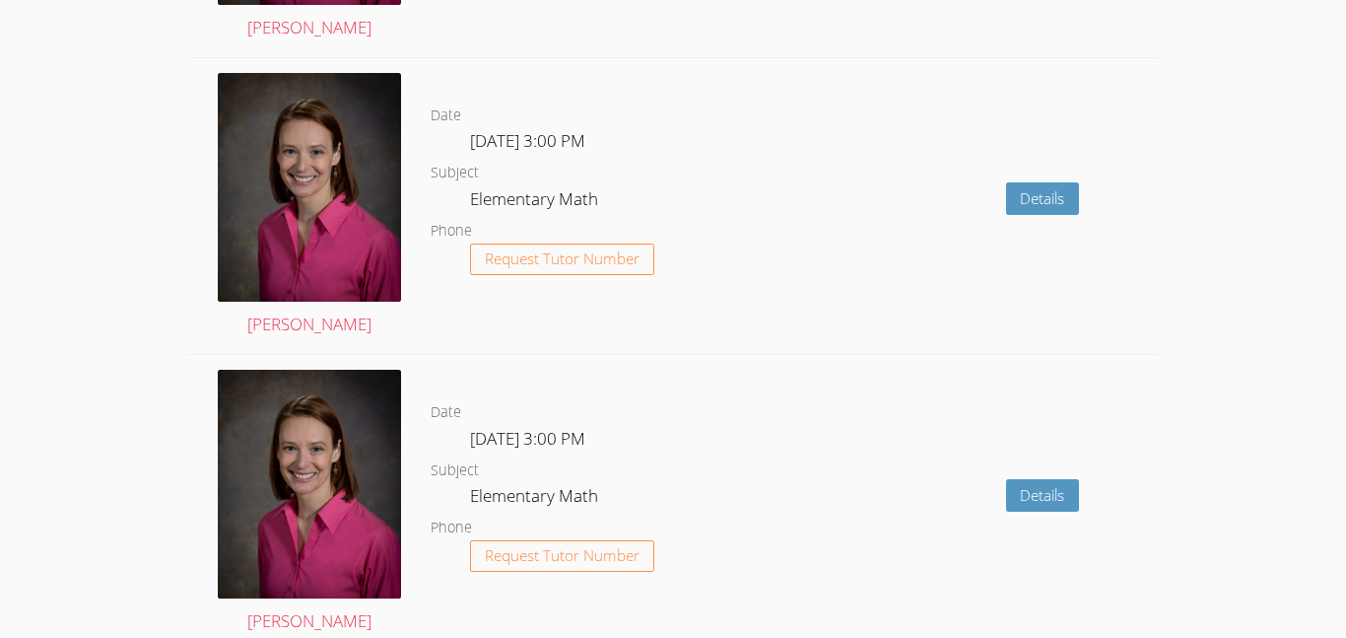
scroll to position [3223, 0]
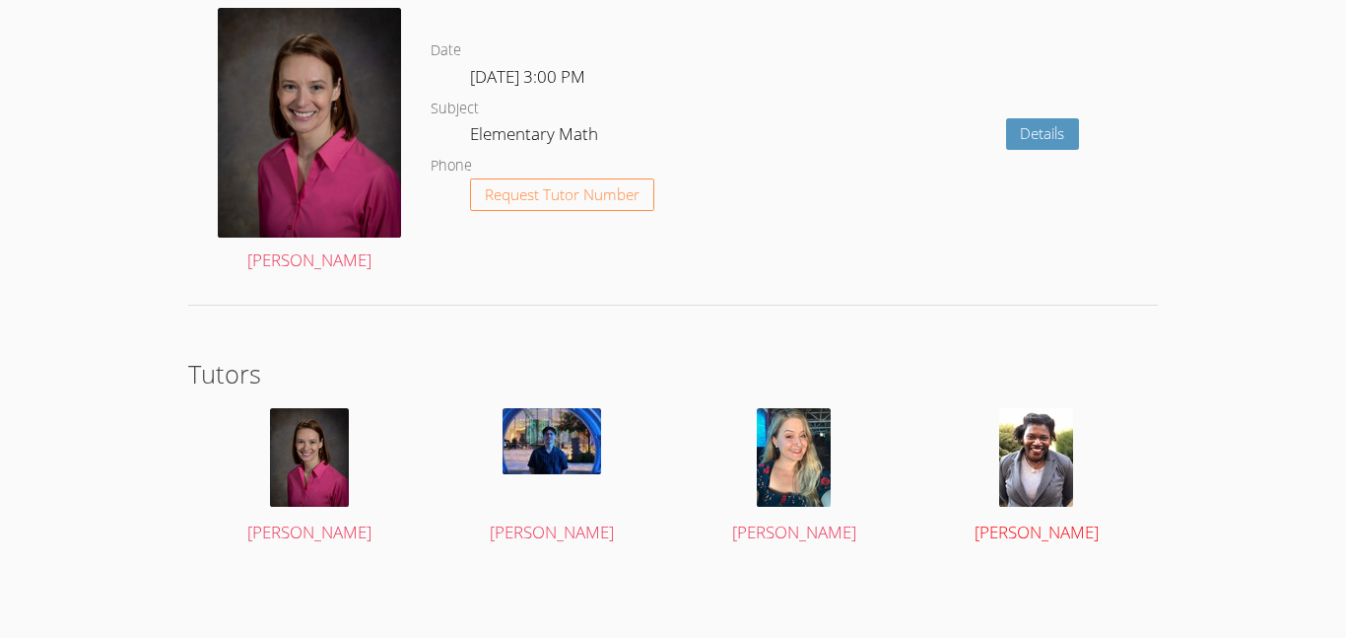
click at [1015, 534] on span "Geneva Henri" at bounding box center [1037, 531] width 124 height 23
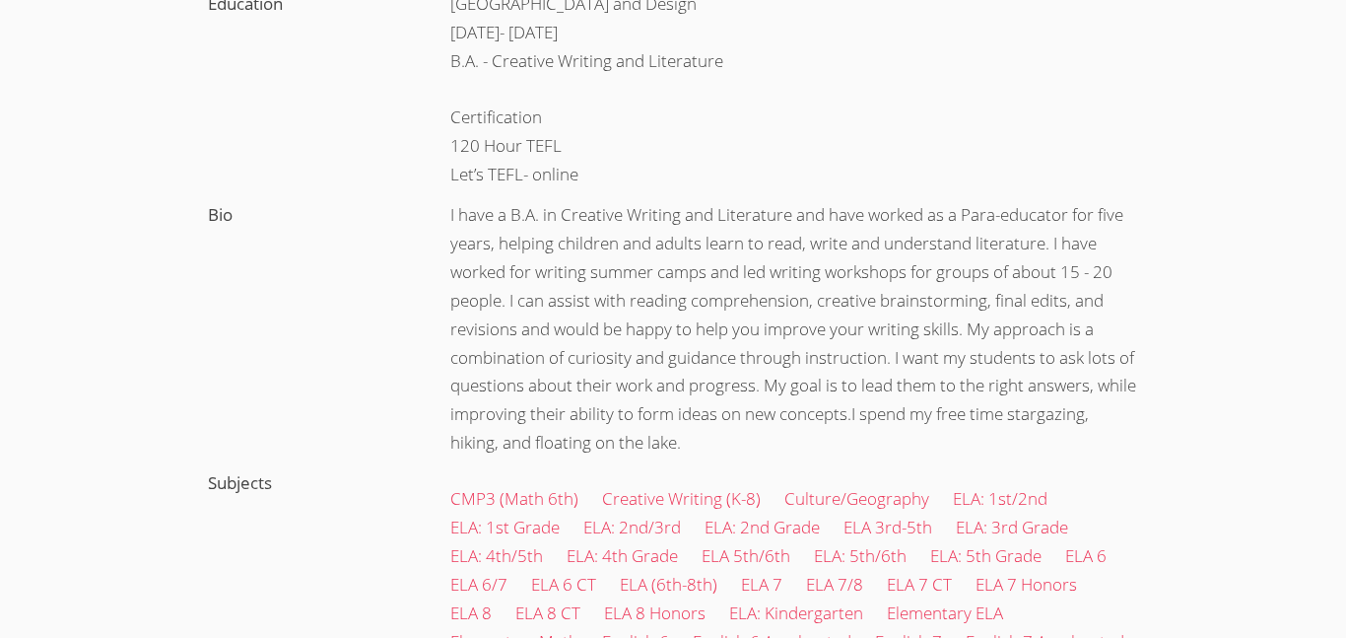
scroll to position [510, 0]
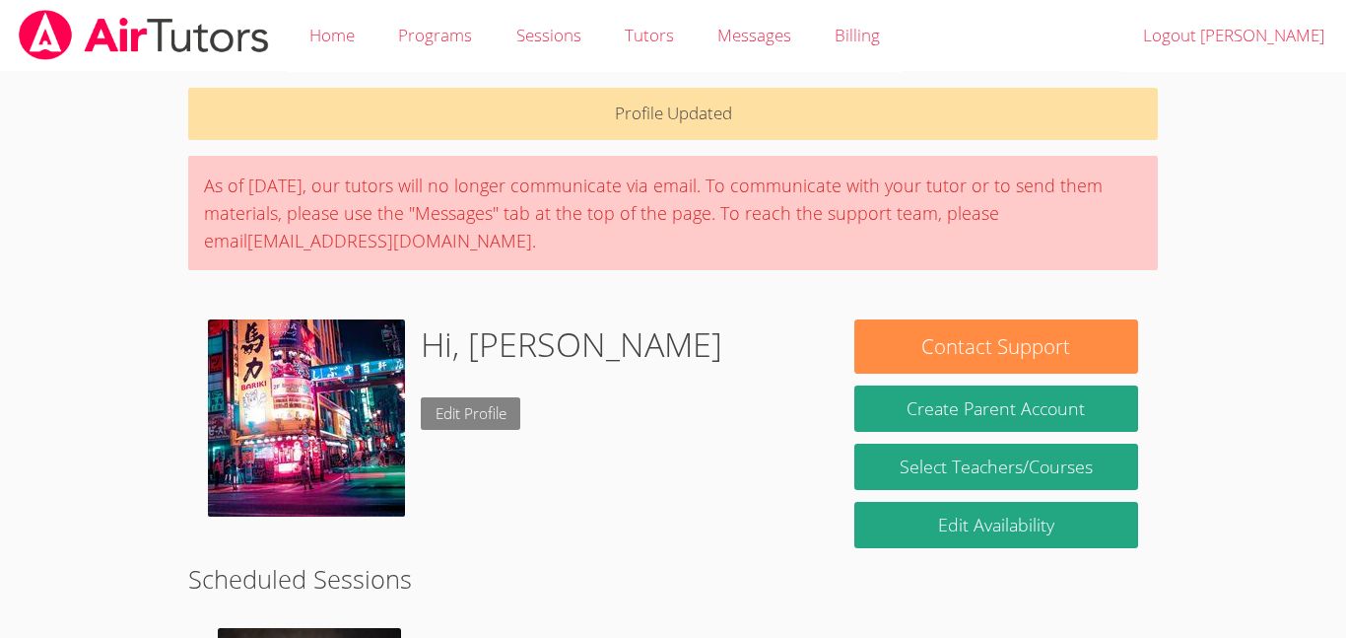
click at [457, 421] on link "Edit Profile" at bounding box center [471, 413] width 101 height 33
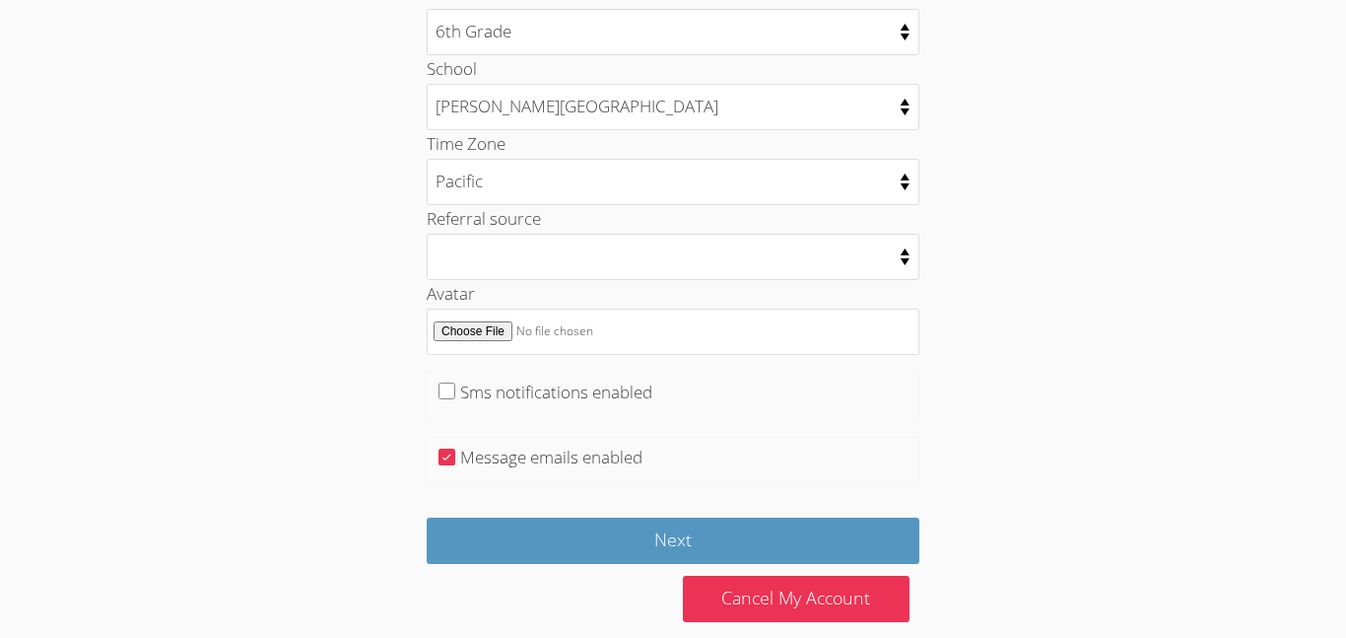
scroll to position [1026, 0]
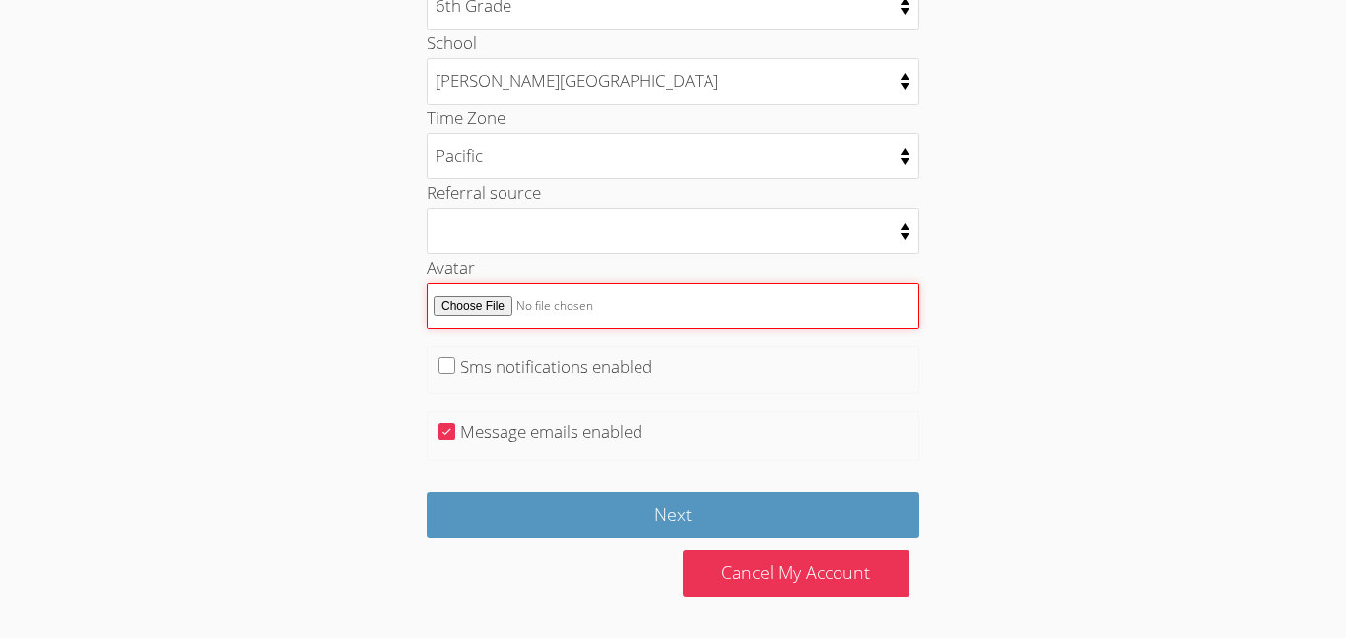
click at [470, 306] on input "Avatar" at bounding box center [673, 306] width 493 height 46
type input "C:\fakepath\Screenshot 2025-09-30 3.33.59 PM.png"
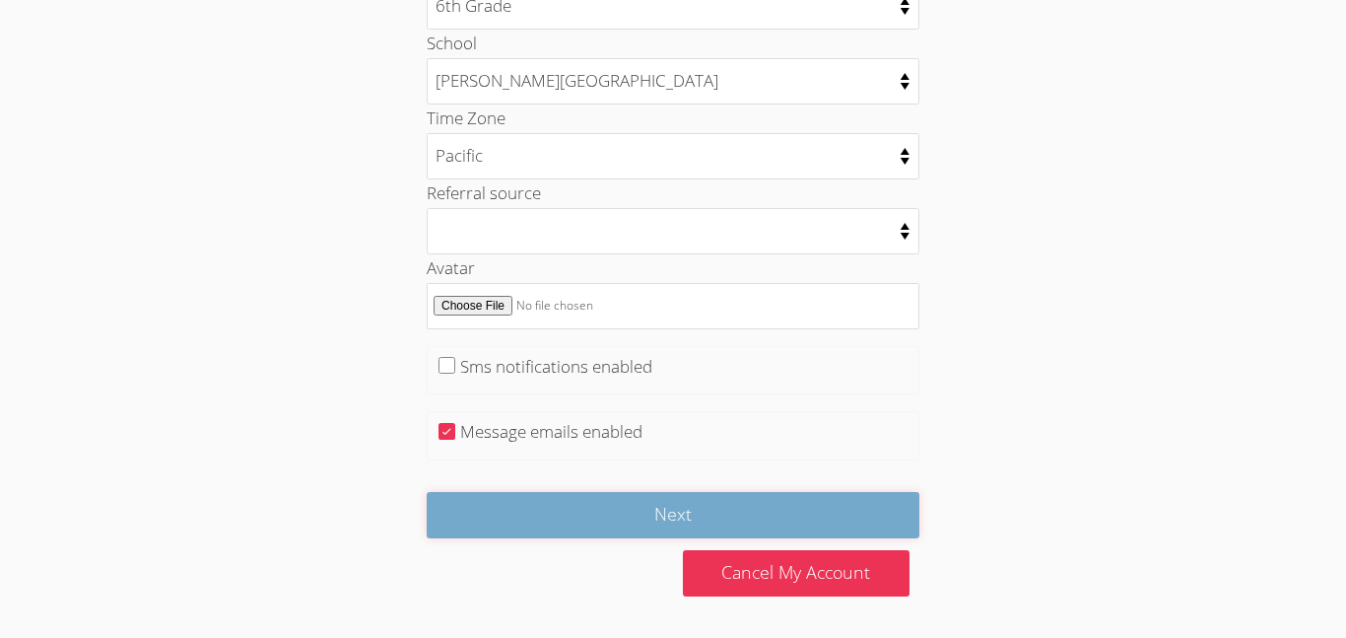
click at [585, 515] on input "Next" at bounding box center [673, 515] width 493 height 46
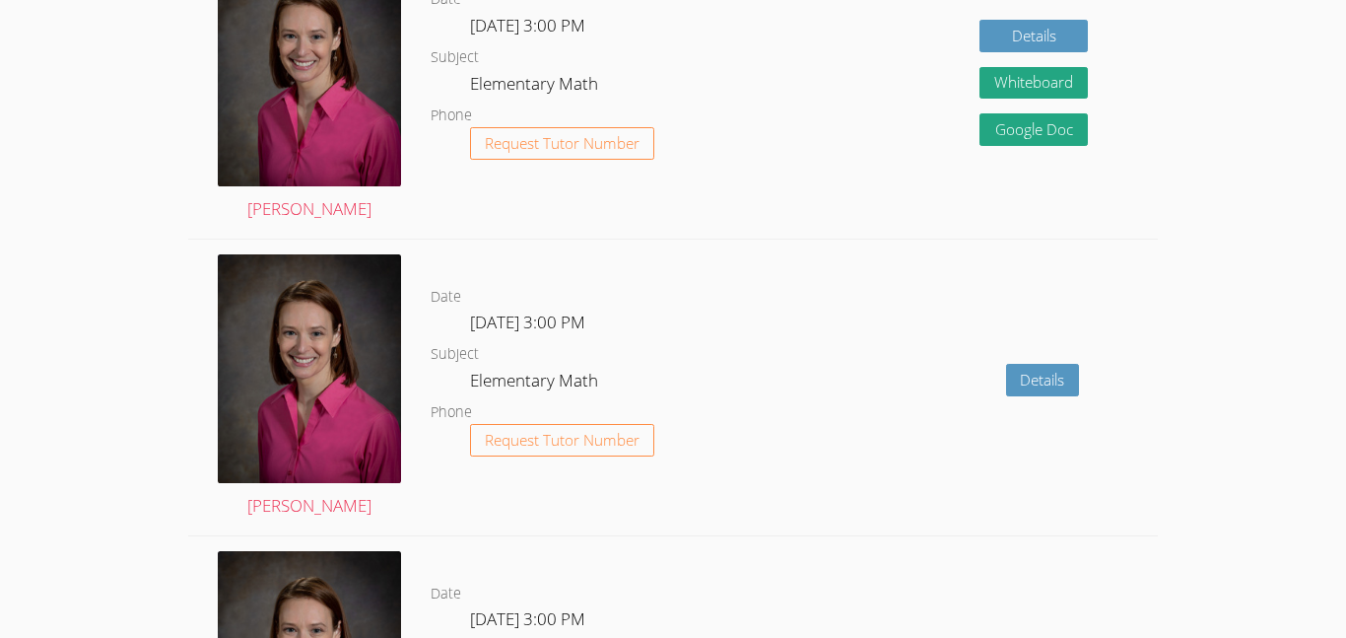
scroll to position [1564, 0]
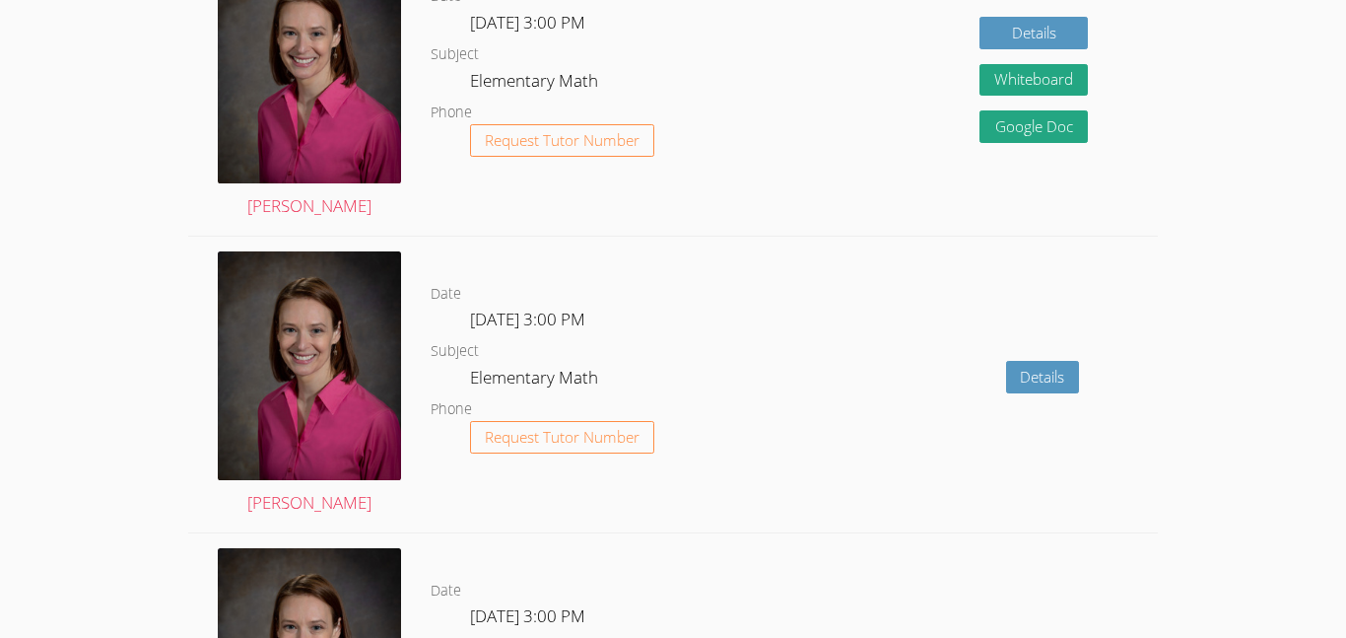
click at [786, 299] on div "Details" at bounding box center [963, 385] width 387 height 296
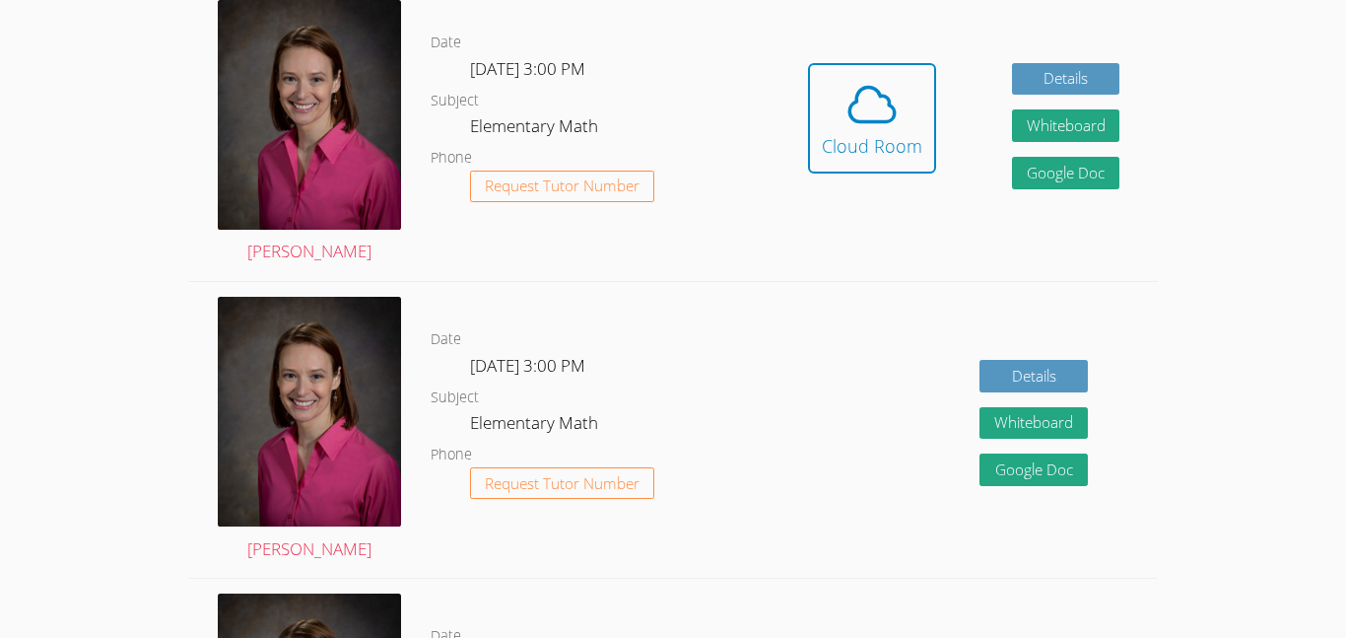
scroll to position [545, 0]
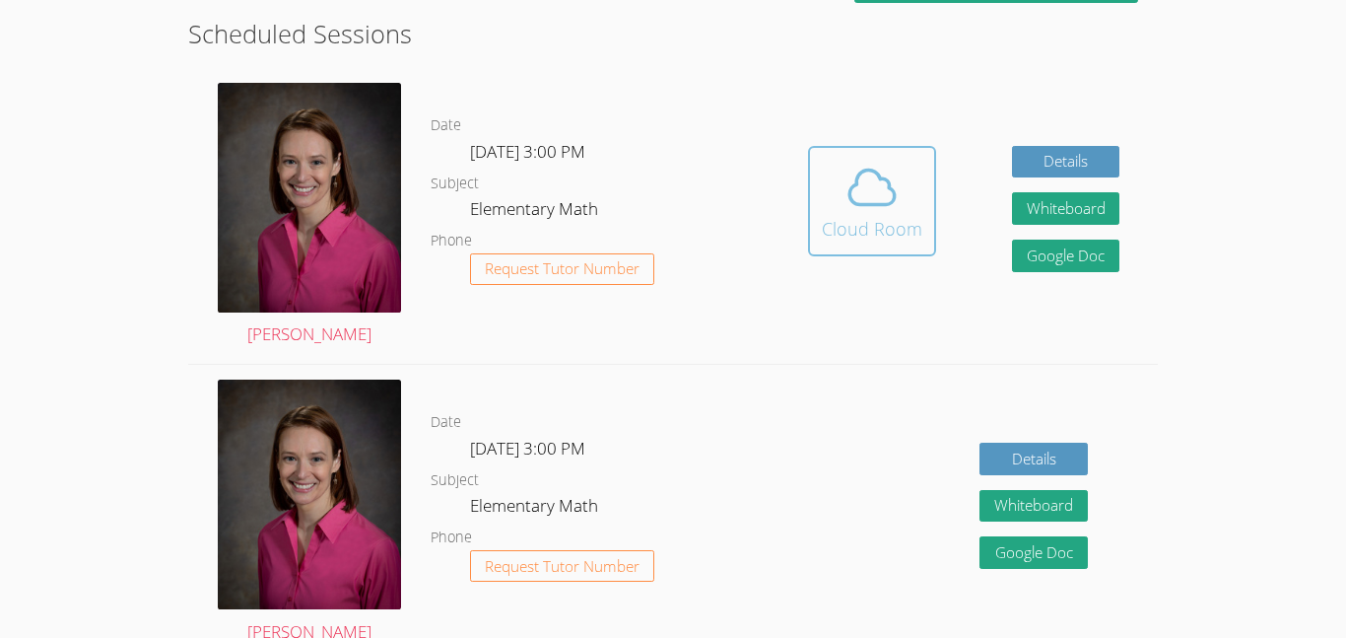
click at [880, 185] on icon at bounding box center [872, 187] width 55 height 55
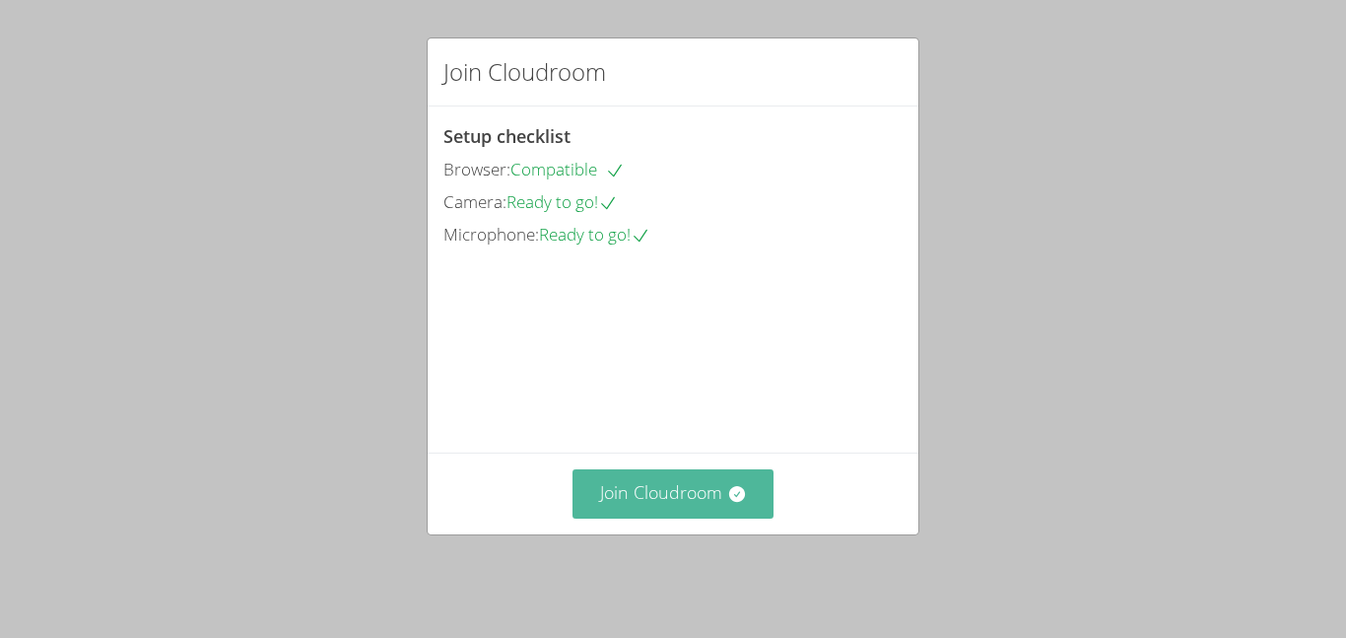
click at [688, 484] on button "Join Cloudroom" at bounding box center [674, 493] width 202 height 48
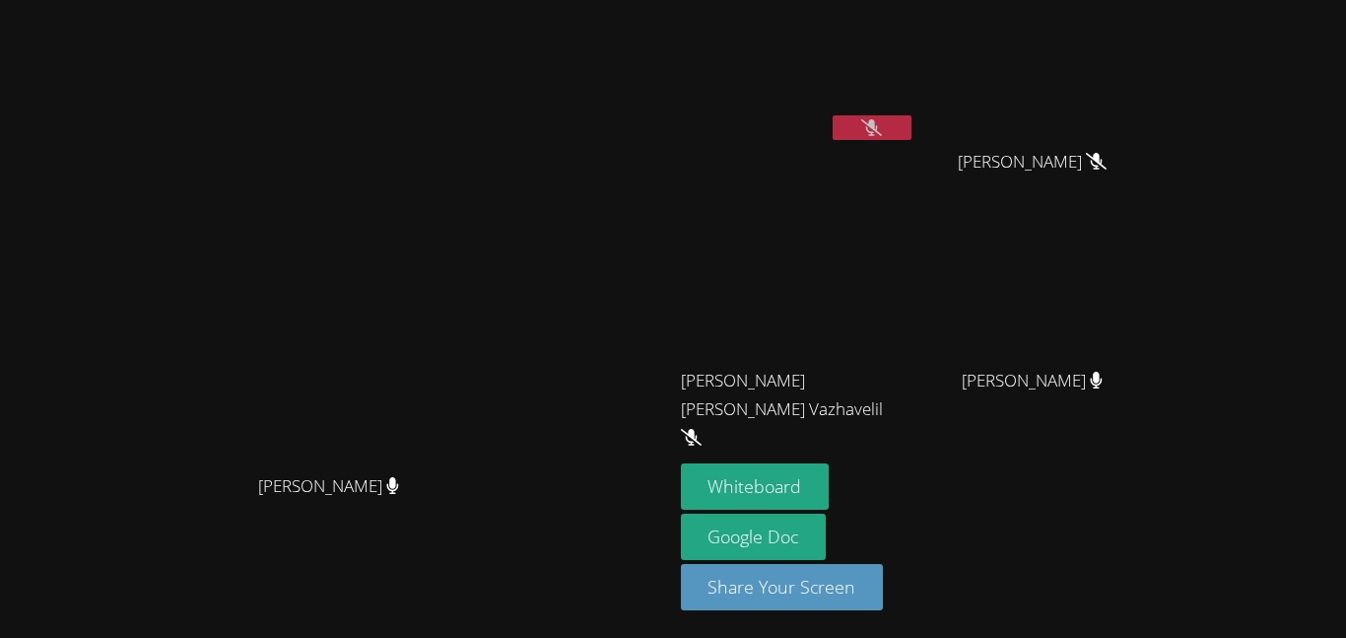
click at [882, 135] on icon at bounding box center [871, 127] width 21 height 17
